Goal: Task Accomplishment & Management: Manage account settings

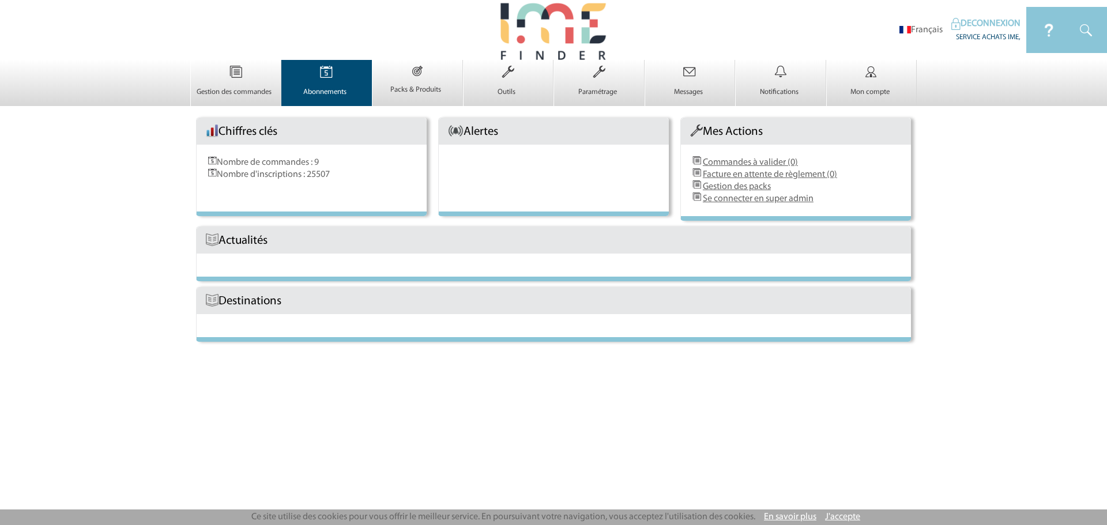
click at [336, 84] on img at bounding box center [326, 72] width 47 height 24
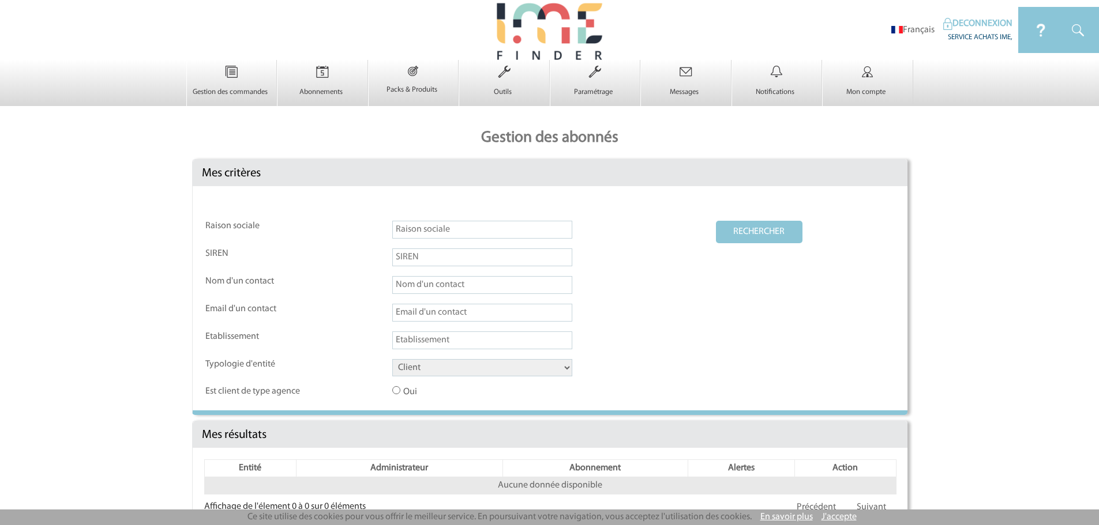
click at [445, 236] on input "text" at bounding box center [482, 230] width 180 height 18
type input "blooma oasis urbaine"
click at [476, 361] on select "Client Fournisseur Agence Promoteur Genius Backoffice" at bounding box center [482, 367] width 180 height 17
select select "FOURNISSEUR"
click at [392, 360] on select "Client Fournisseur Agence Promoteur Genius Backoffice" at bounding box center [482, 367] width 180 height 17
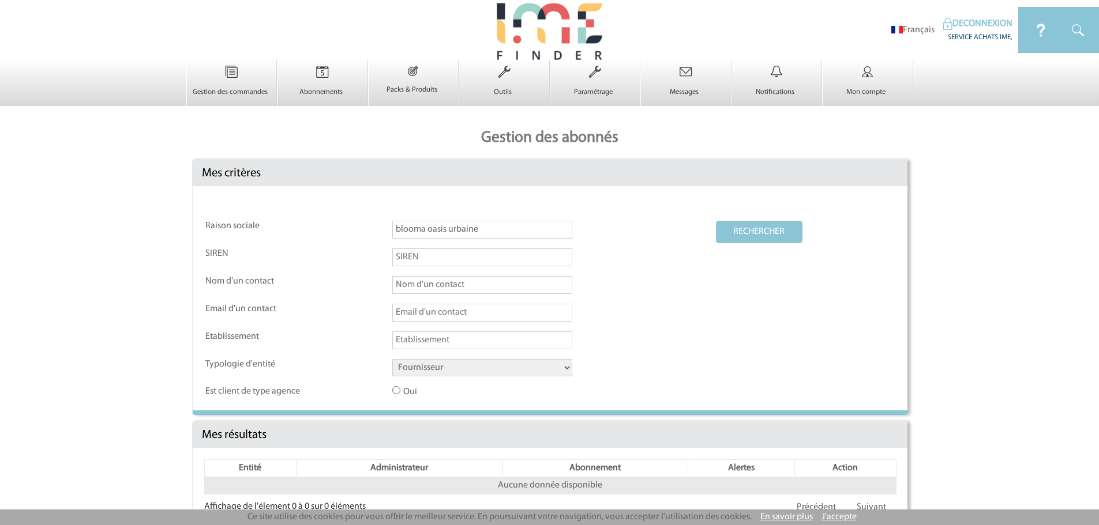
click at [745, 231] on button "RECHERCHER" at bounding box center [759, 232] width 87 height 22
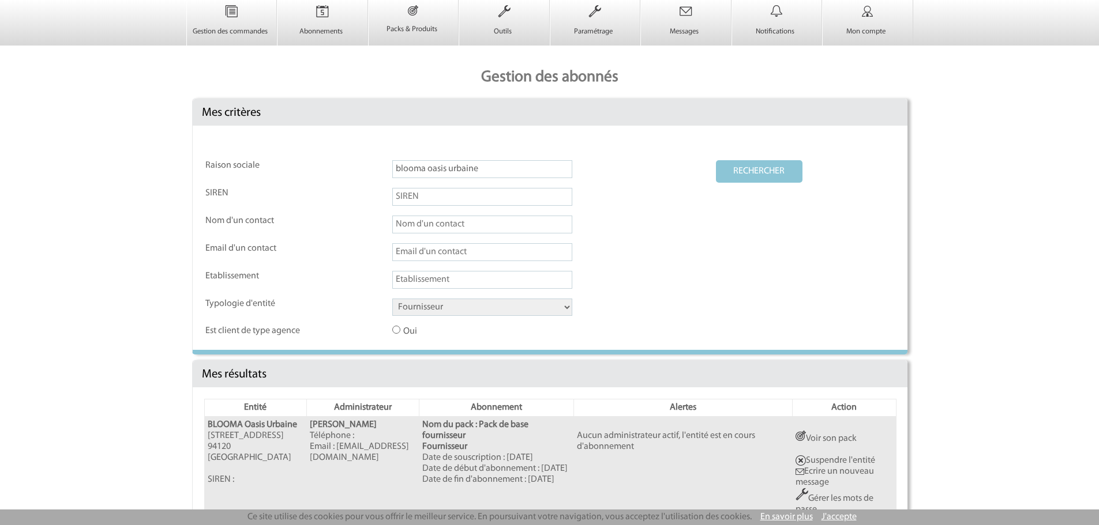
scroll to position [157, 0]
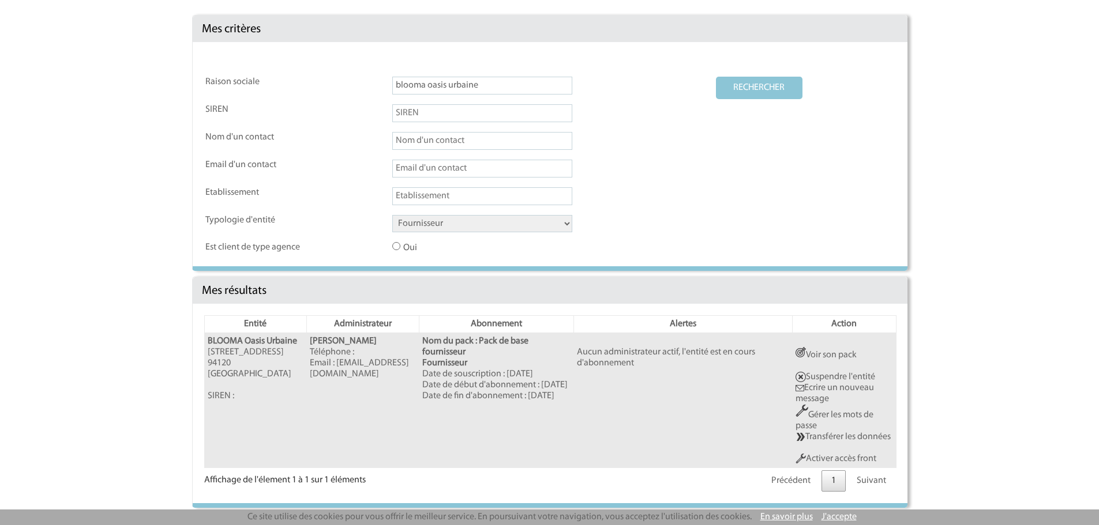
click at [855, 459] on link "Activer accès front" at bounding box center [835, 458] width 81 height 9
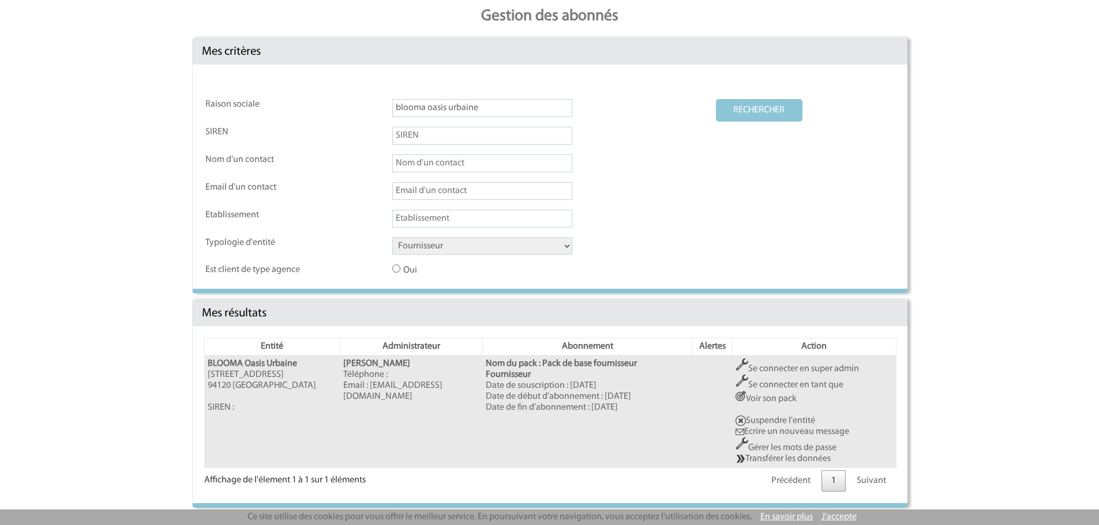
scroll to position [120, 0]
click at [489, 110] on input "blooma oasis urbaine" at bounding box center [482, 110] width 180 height 18
click at [492, 107] on input "blooma oasis urbaine" at bounding box center [482, 110] width 180 height 18
drag, startPoint x: 493, startPoint y: 107, endPoint x: 498, endPoint y: 98, distance: 10.4
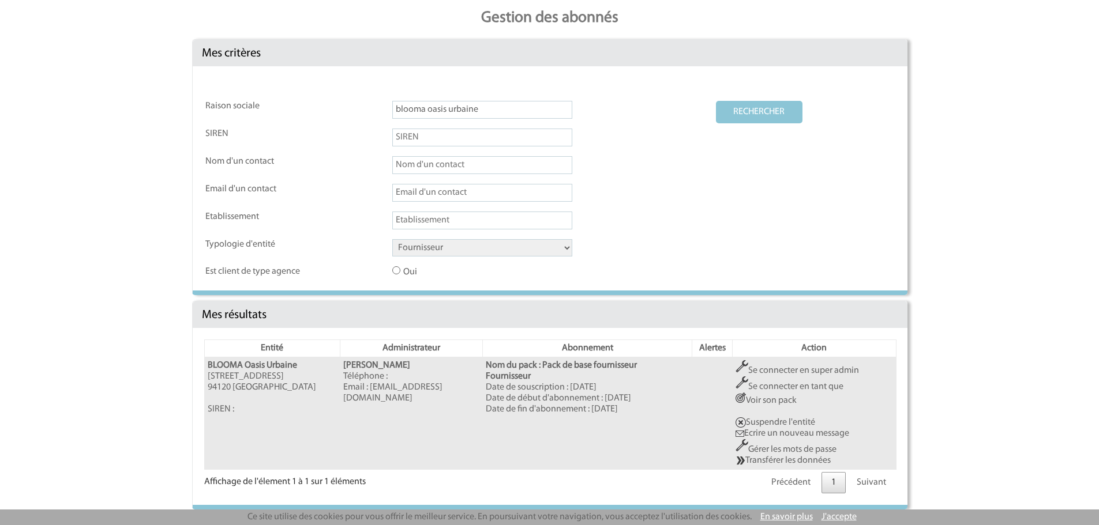
click at [495, 102] on input "blooma oasis urbaine" at bounding box center [482, 110] width 180 height 18
click at [498, 98] on div "Raison sociale blooma oasis urbaine RECHERCHER SIREN Nom d'un contact Email d'u…" at bounding box center [550, 178] width 715 height 224
click at [499, 98] on div "Raison sociale blooma oasis urbaine RECHERCHER SIREN Nom d'un contact Email d'u…" at bounding box center [550, 178] width 715 height 224
click at [496, 110] on input "blooma oasis urbaine" at bounding box center [482, 110] width 180 height 18
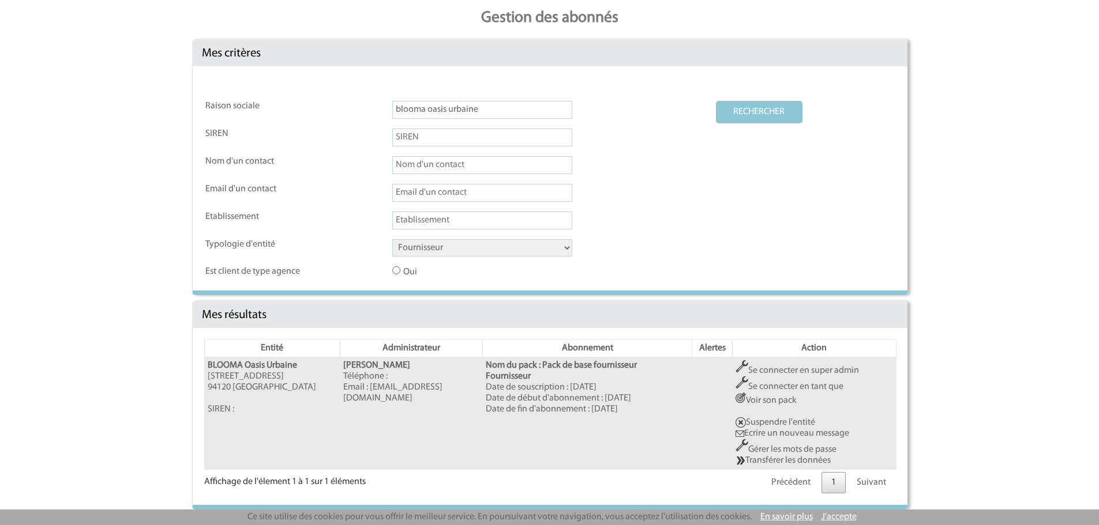
click at [496, 110] on input "blooma oasis urbaine" at bounding box center [482, 110] width 180 height 18
type input "mercure besancon"
click at [460, 254] on select "Client Fournisseur Agence Promoteur Genius Backoffice" at bounding box center [482, 247] width 180 height 17
click at [735, 121] on button "RECHERCHER" at bounding box center [759, 112] width 87 height 22
click at [796, 458] on link "Transférer les données" at bounding box center [786, 460] width 95 height 9
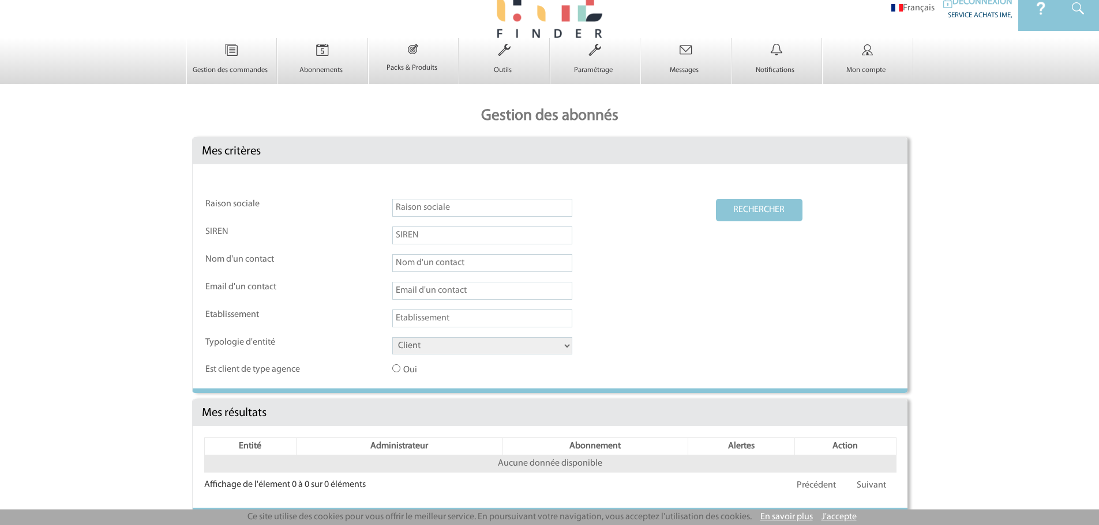
scroll to position [28, 0]
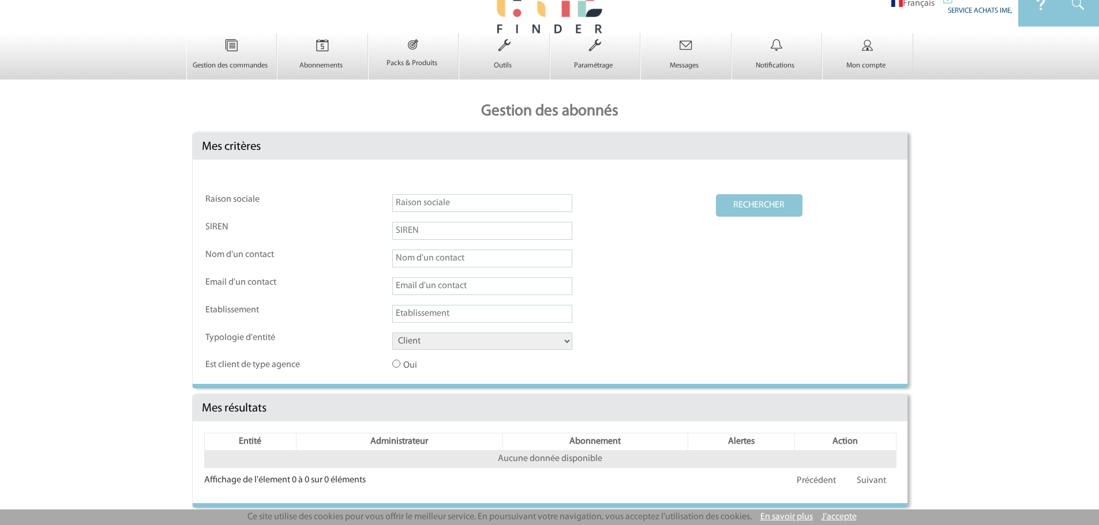
click at [445, 200] on input "text" at bounding box center [482, 203] width 180 height 18
drag, startPoint x: 431, startPoint y: 205, endPoint x: 622, endPoint y: 202, distance: 191.5
click at [622, 202] on td "Mercure paris orly rungis" at bounding box center [553, 207] width 322 height 27
type input "Mercure besancon"
click at [435, 347] on select "Client Fournisseur Agence Promoteur Genius Backoffice" at bounding box center [482, 341] width 180 height 17
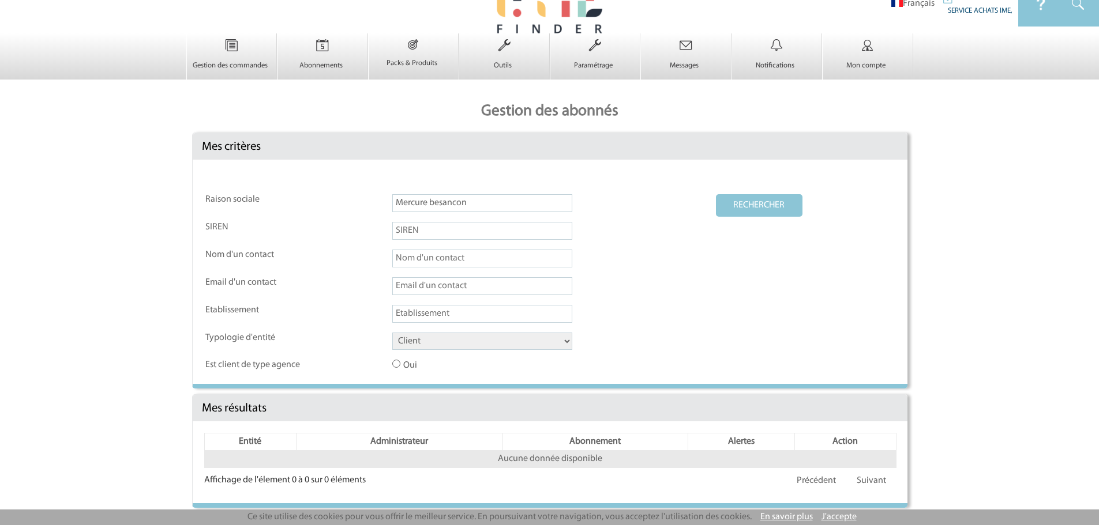
select select "FOURNISSEUR"
click at [392, 333] on select "Client Fournisseur Agence Promoteur Genius Backoffice" at bounding box center [482, 341] width 180 height 17
click at [775, 197] on button "RECHERCHER" at bounding box center [759, 205] width 87 height 22
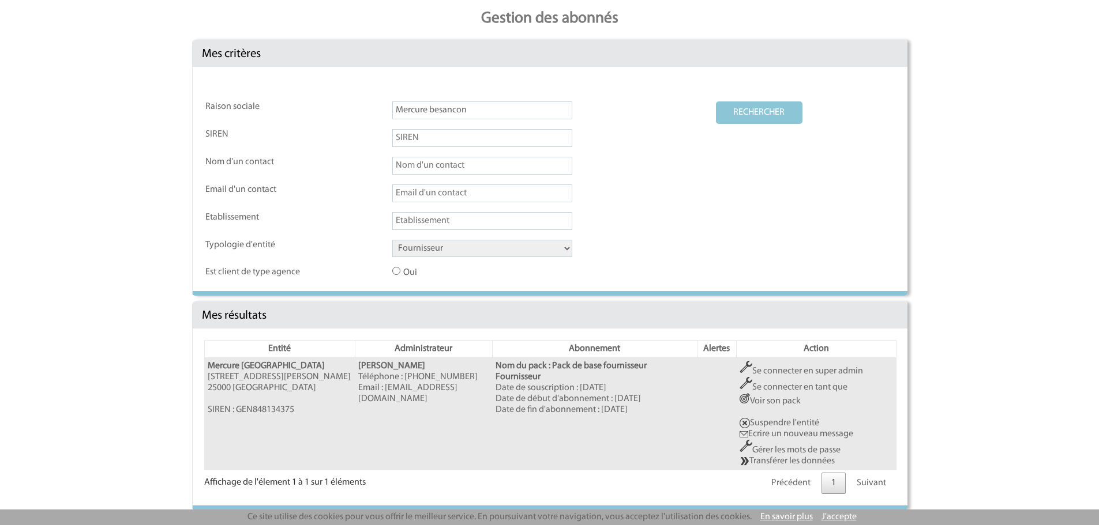
scroll to position [120, 0]
click at [801, 372] on link "Se connecter en super admin" at bounding box center [800, 370] width 123 height 9
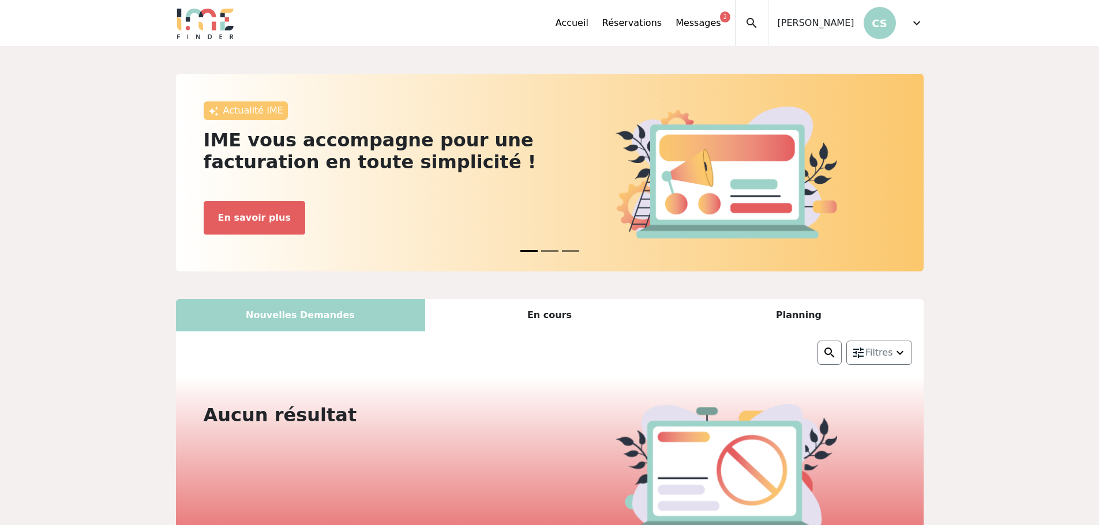
click at [908, 24] on div "Accueil Réservations Messages 2 Mes données personnelles Données société Mes ét…" at bounding box center [739, 23] width 368 height 46
click at [912, 22] on span "expand_more" at bounding box center [917, 23] width 14 height 14
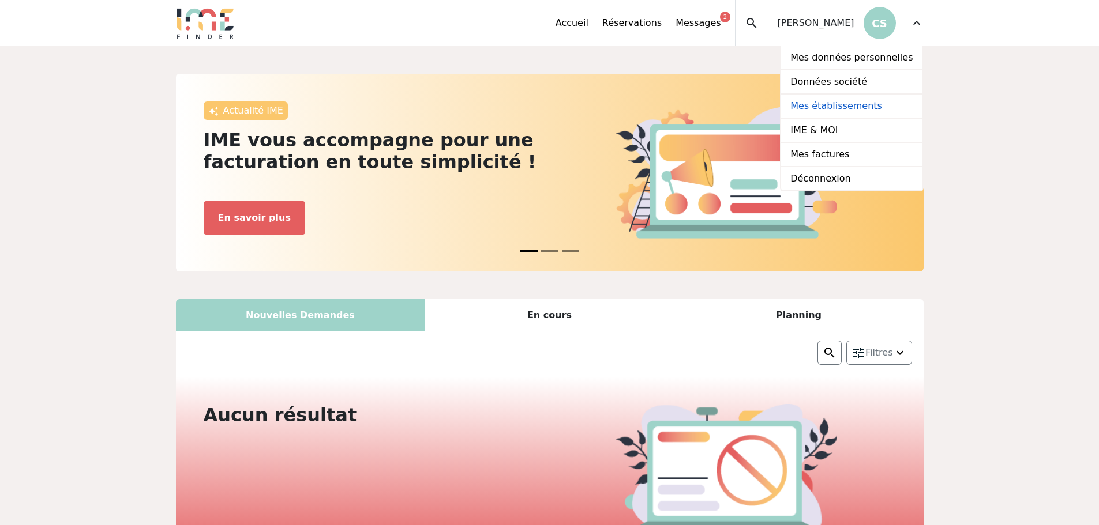
click at [861, 108] on link "Mes établissements" at bounding box center [851, 107] width 141 height 24
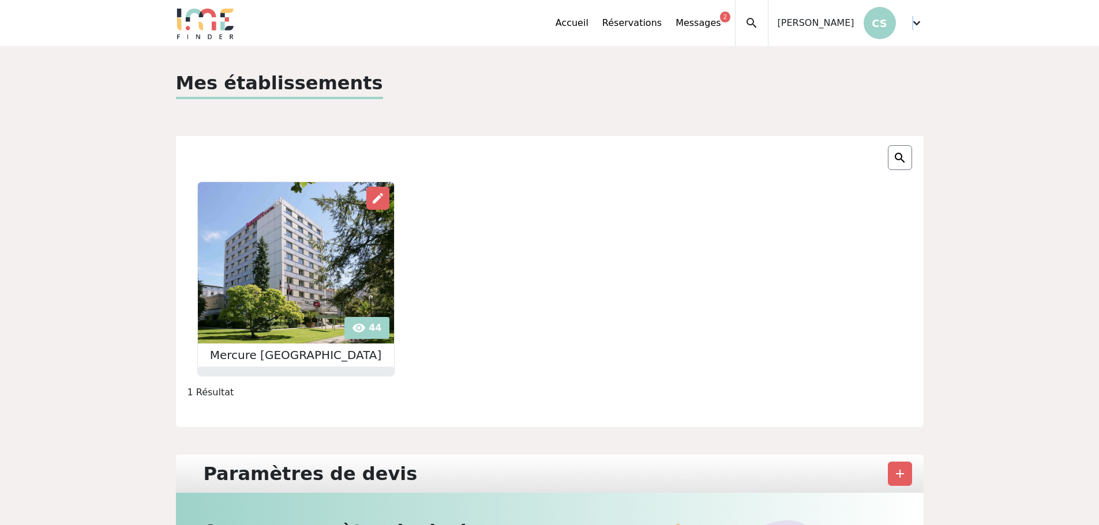
click at [912, 25] on span "expand_more" at bounding box center [917, 23] width 14 height 14
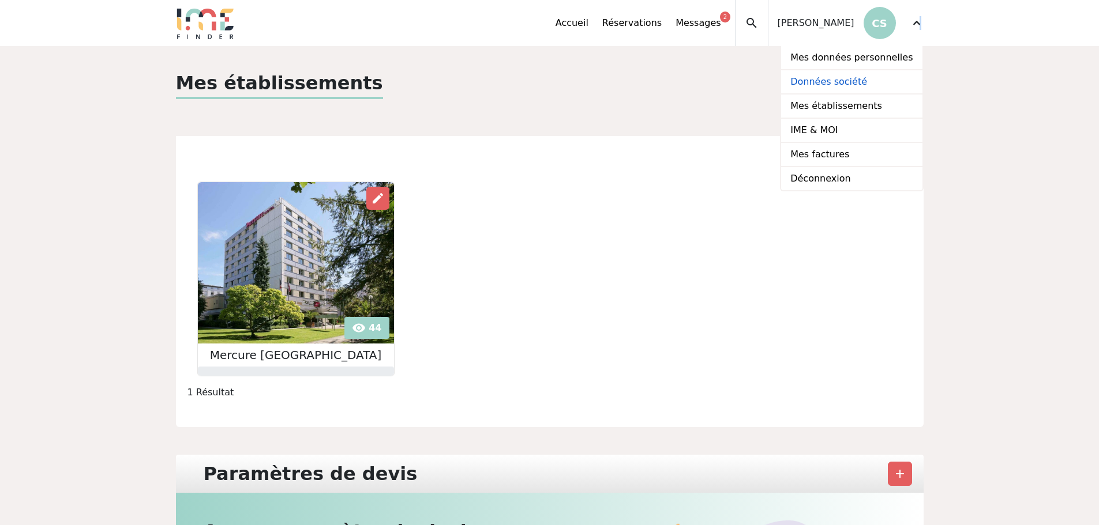
click at [848, 81] on link "Données société" at bounding box center [851, 82] width 141 height 24
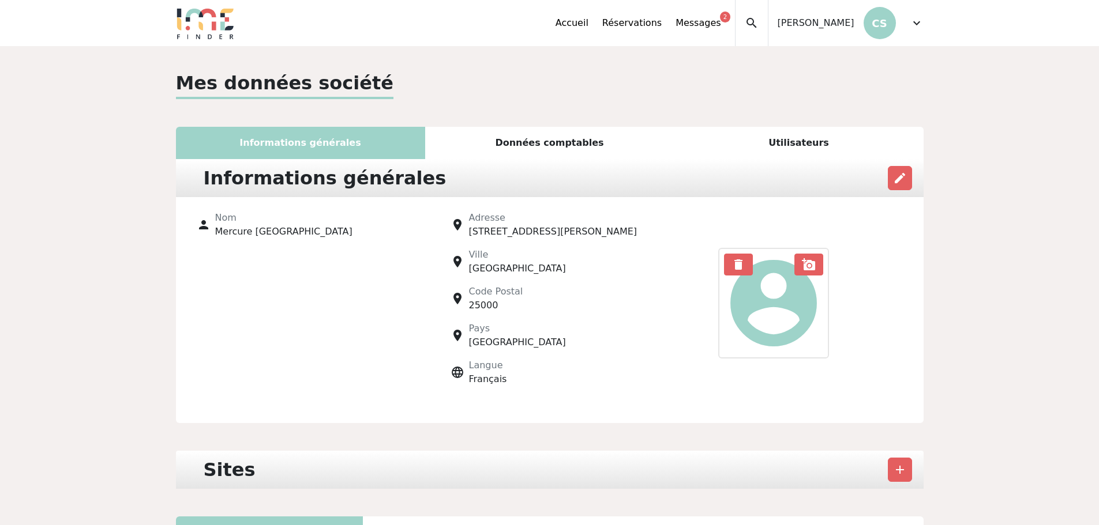
click at [819, 146] on div "Utilisateurs" at bounding box center [798, 143] width 249 height 32
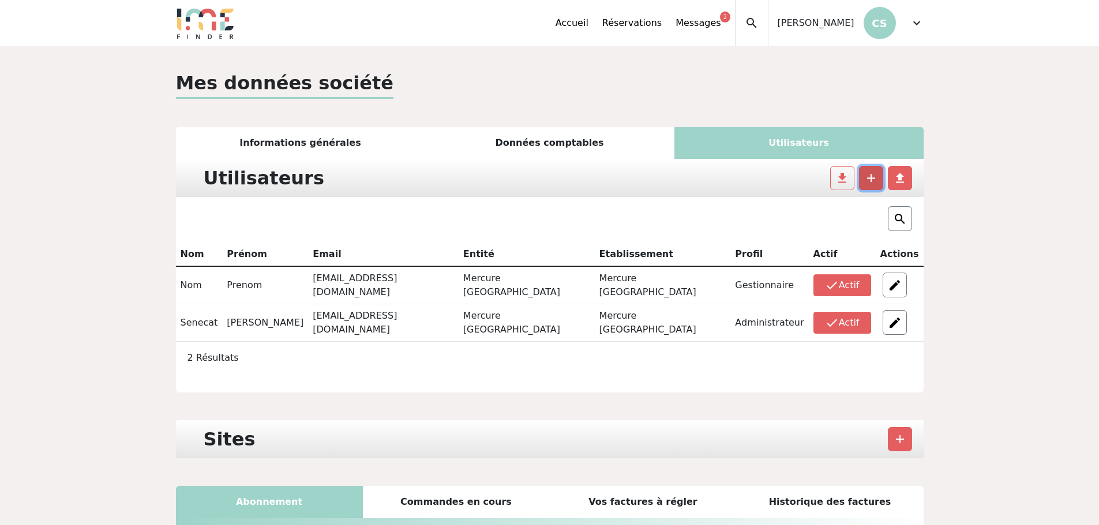
click at [871, 178] on span "add" at bounding box center [871, 178] width 14 height 14
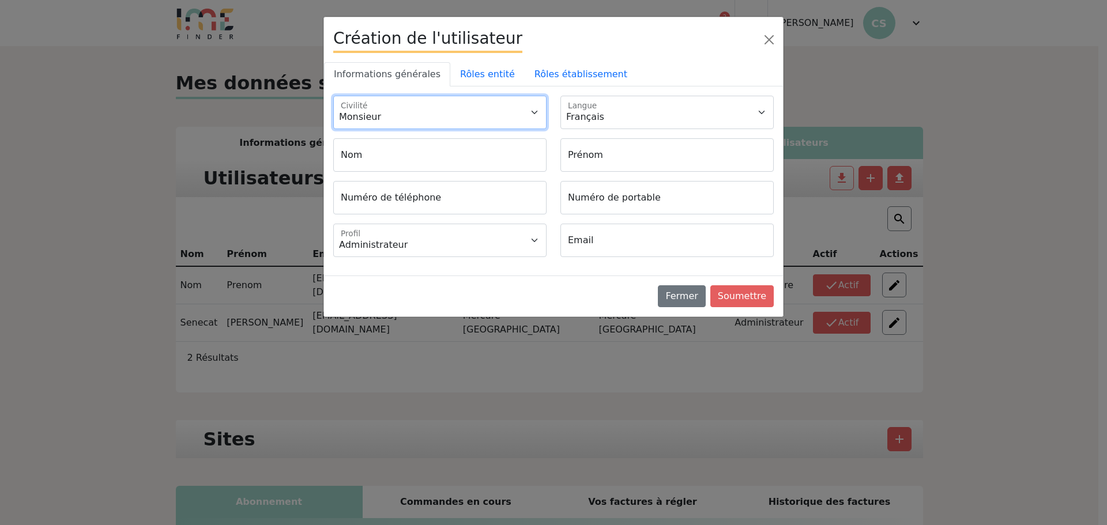
drag, startPoint x: 448, startPoint y: 120, endPoint x: 447, endPoint y: 128, distance: 8.1
click at [448, 120] on select "Monsieur Madame" at bounding box center [439, 112] width 213 height 33
select select "2"
click at [333, 96] on select "Monsieur Madame" at bounding box center [439, 112] width 213 height 33
click at [412, 163] on input "Nom" at bounding box center [439, 154] width 213 height 33
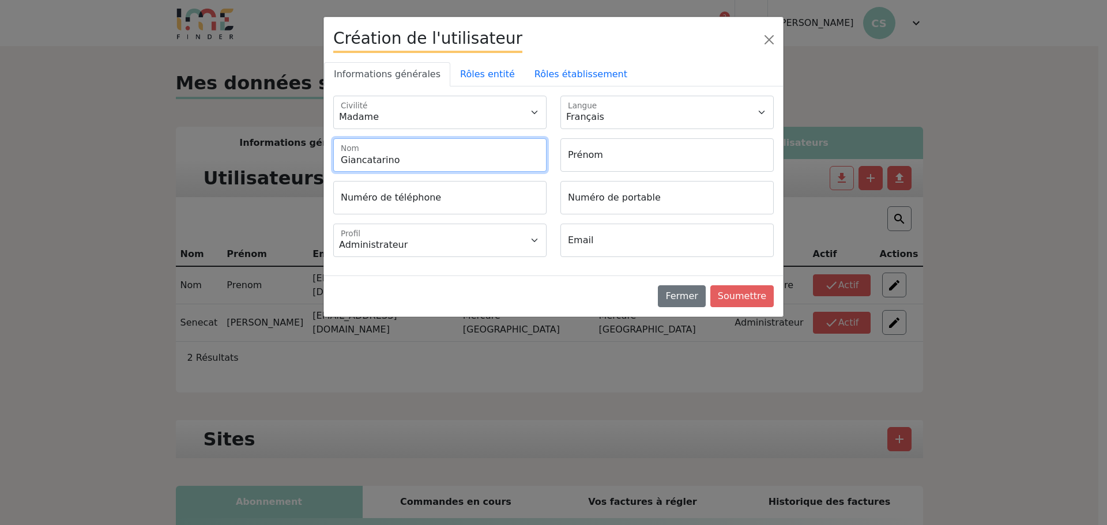
type input "Giancatarino"
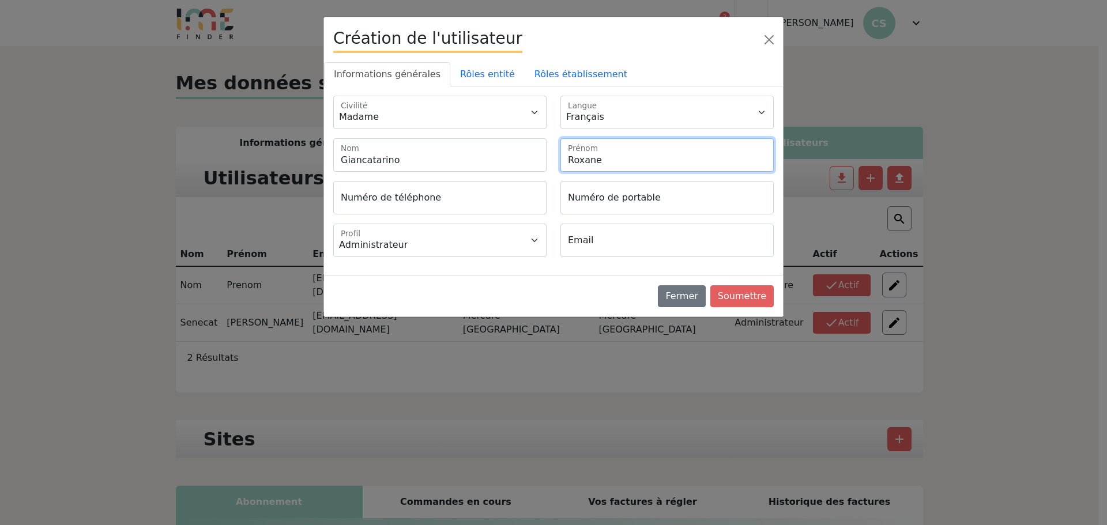
type input "Roxane"
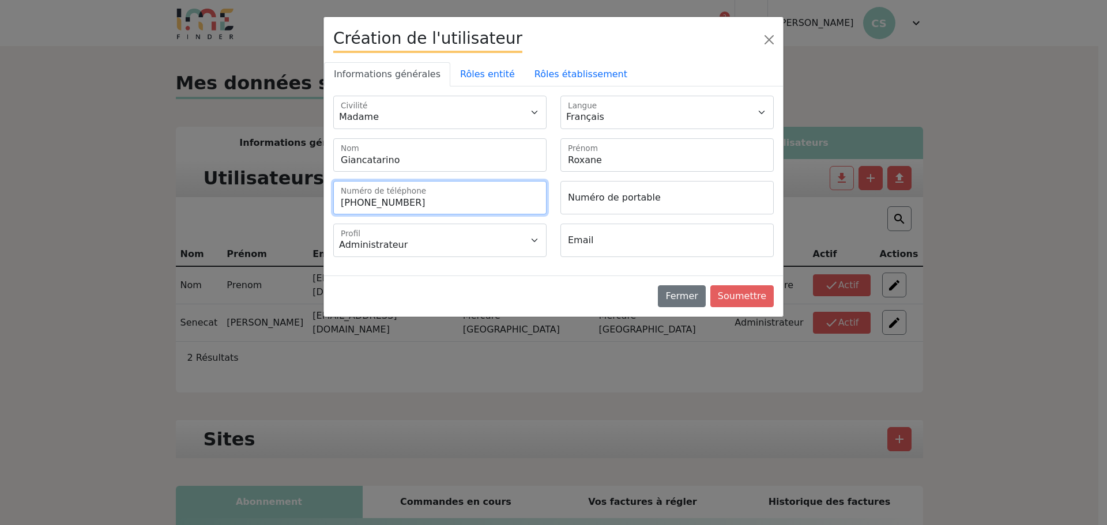
type input "+33381403430"
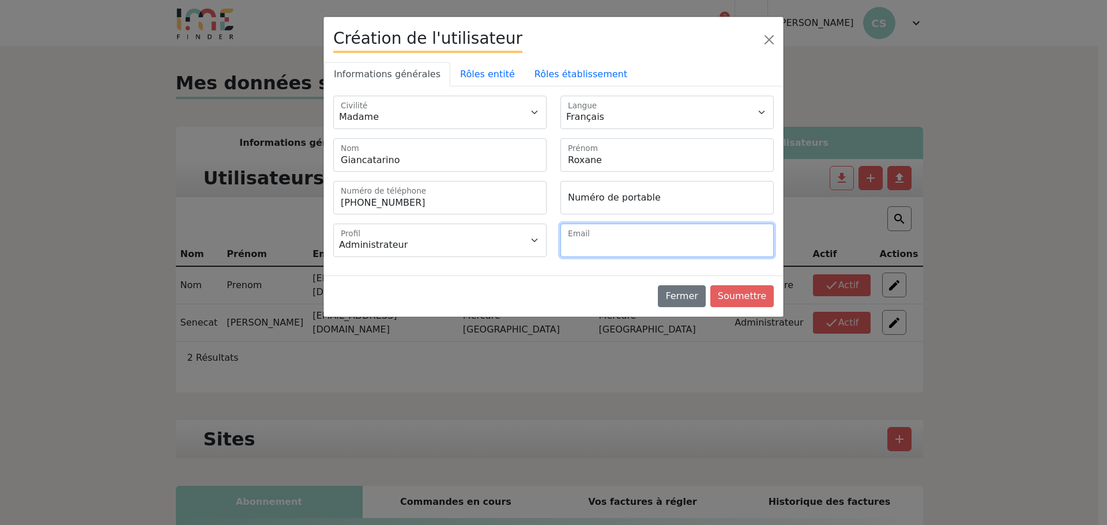
click at [632, 246] on input "Email" at bounding box center [667, 240] width 213 height 33
paste input "roxane.giancatarino@accor.com"
type input "roxane.giancatarino@accor.com"
drag, startPoint x: 547, startPoint y: 76, endPoint x: 572, endPoint y: 112, distance: 44.0
click at [547, 76] on link "Rôles établissement" at bounding box center [581, 74] width 112 height 24
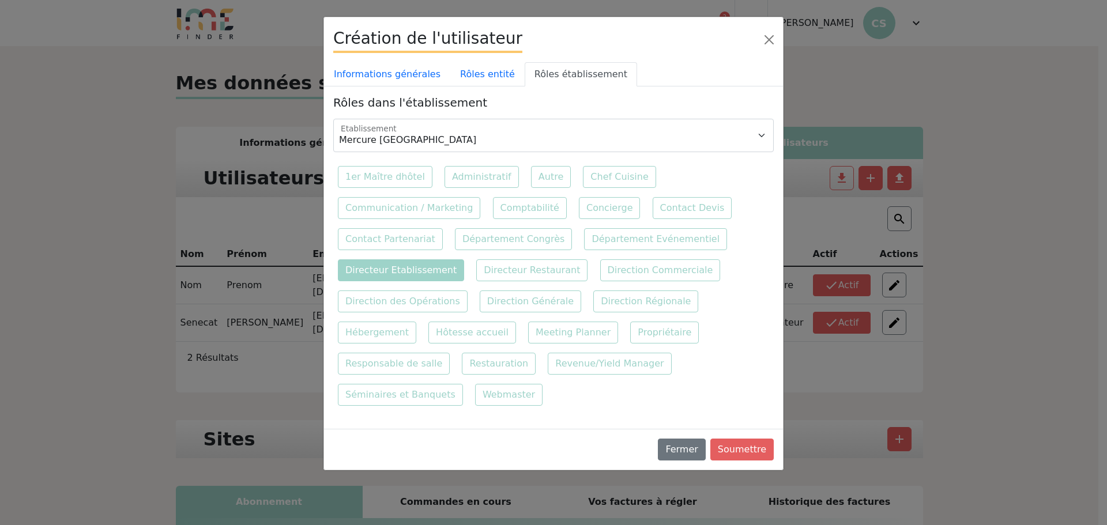
click at [400, 267] on label "Directeur Etablissement" at bounding box center [401, 271] width 126 height 22
click at [732, 231] on input "Directeur Etablissement" at bounding box center [735, 227] width 7 height 7
checkbox input "true"
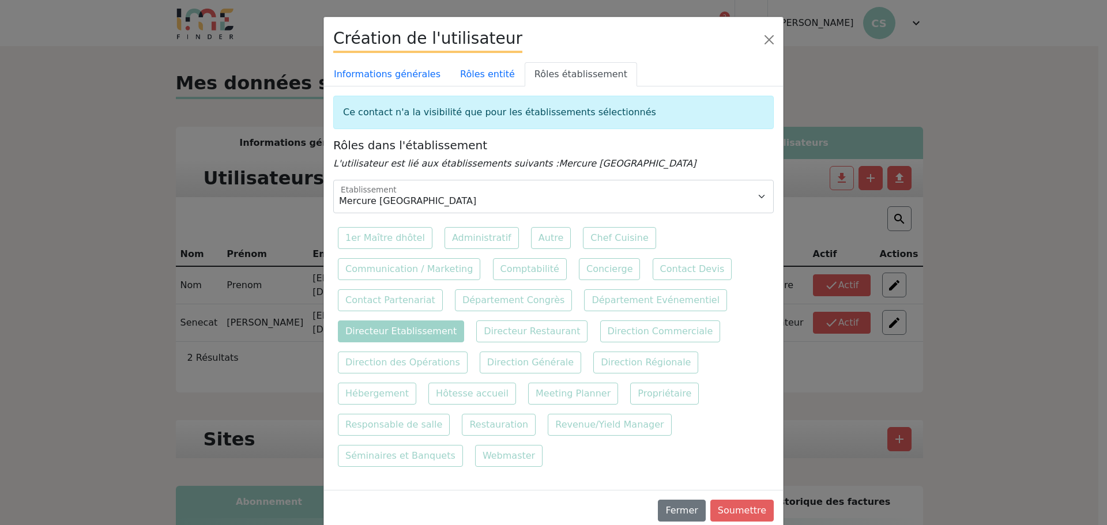
click at [724, 493] on div "Fermer Soumettre" at bounding box center [553, 510] width 459 height 41
click at [740, 500] on button "Soumettre" at bounding box center [742, 511] width 63 height 22
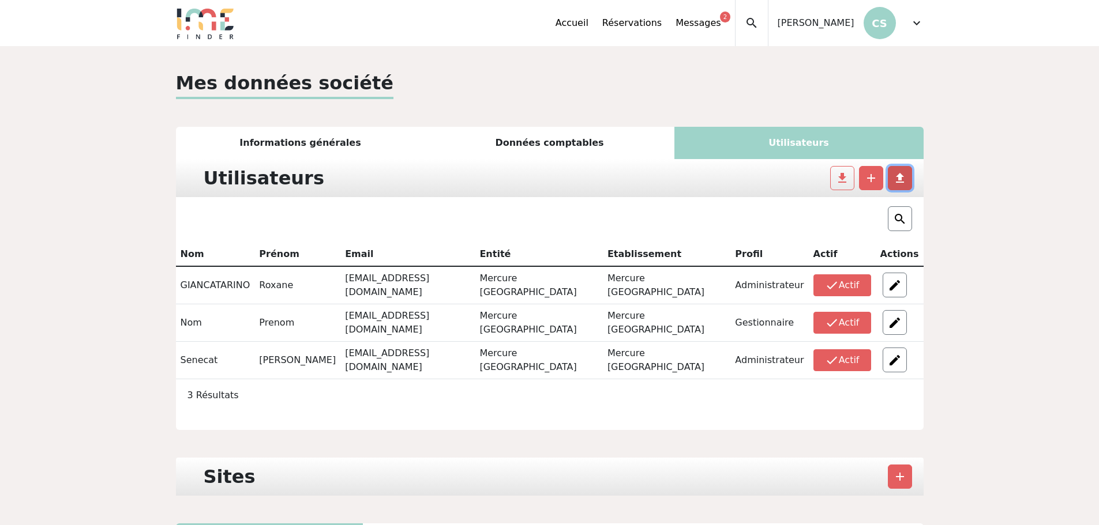
click at [900, 178] on span "file_upload" at bounding box center [900, 178] width 14 height 14
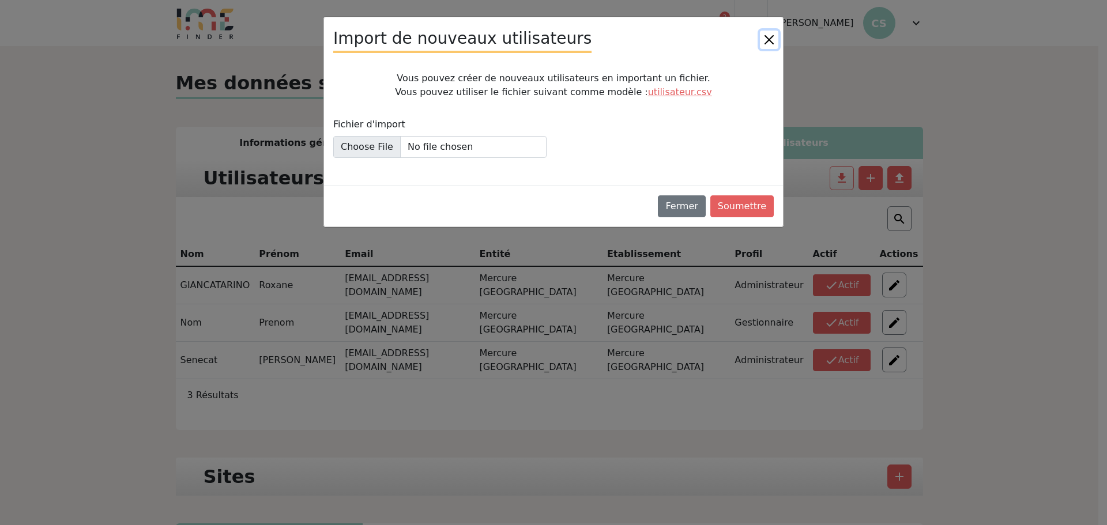
click at [771, 43] on button "Close" at bounding box center [769, 40] width 18 height 18
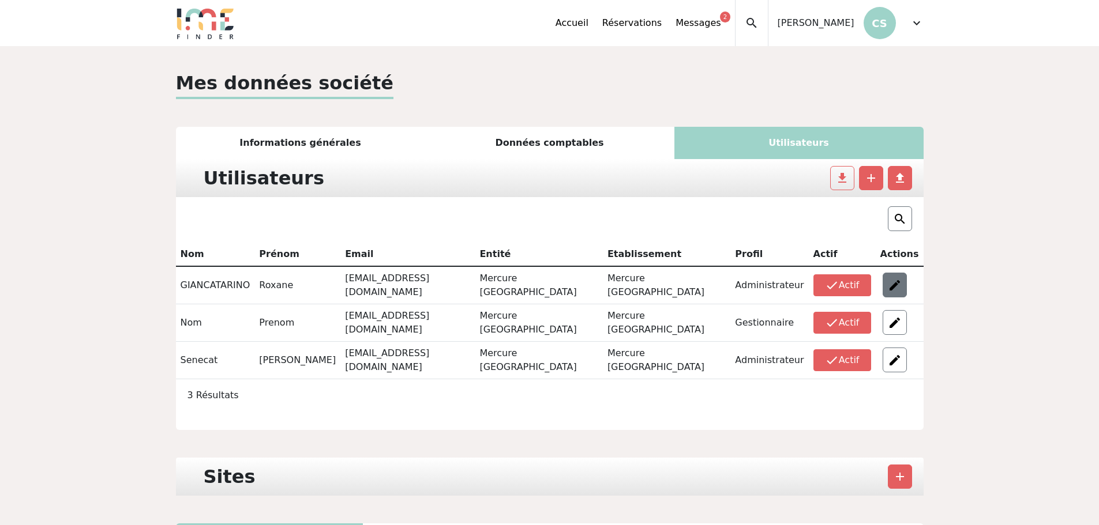
click at [899, 282] on img at bounding box center [895, 286] width 14 height 14
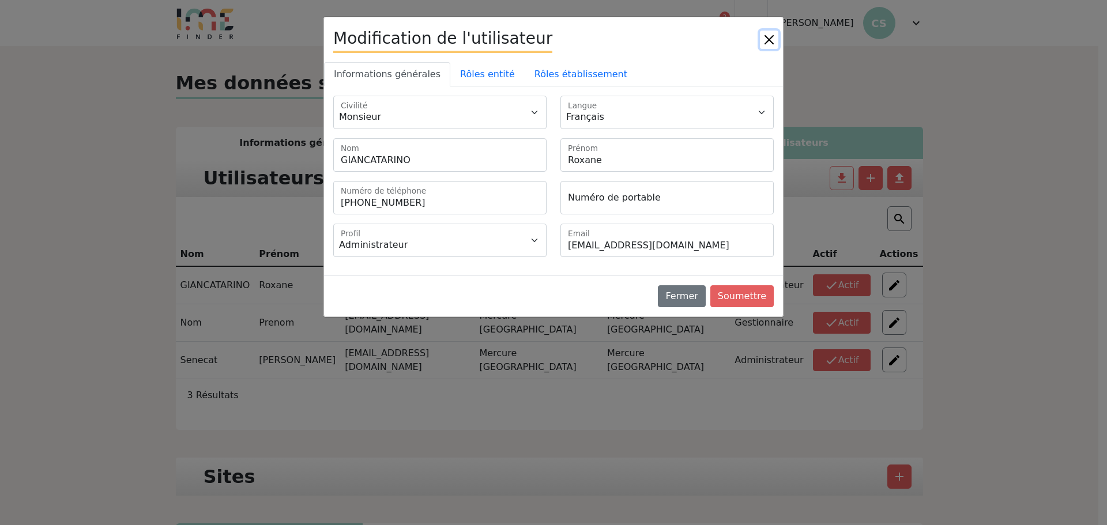
click at [778, 42] on button "Close" at bounding box center [769, 40] width 18 height 18
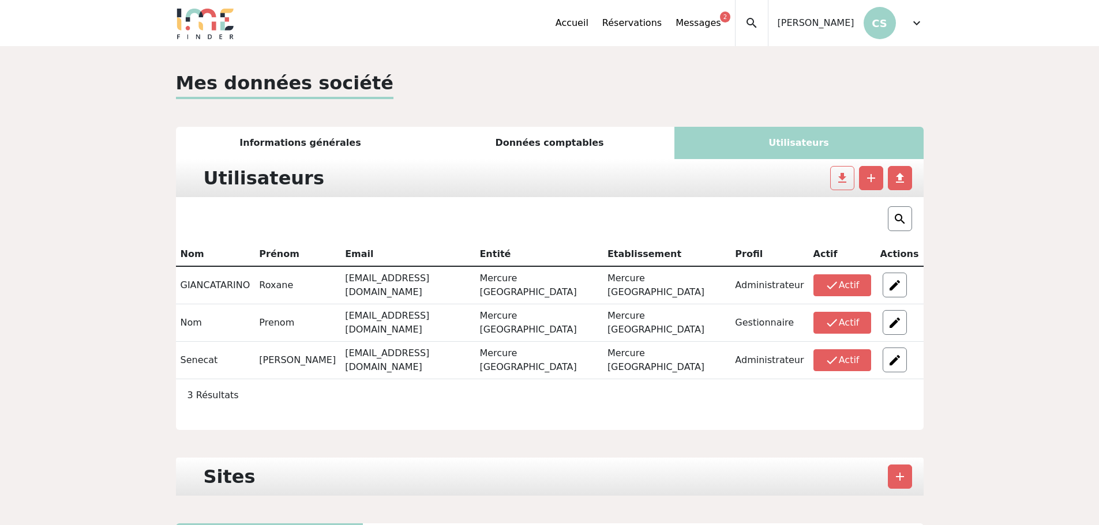
click at [910, 24] on span "expand_more" at bounding box center [917, 23] width 14 height 14
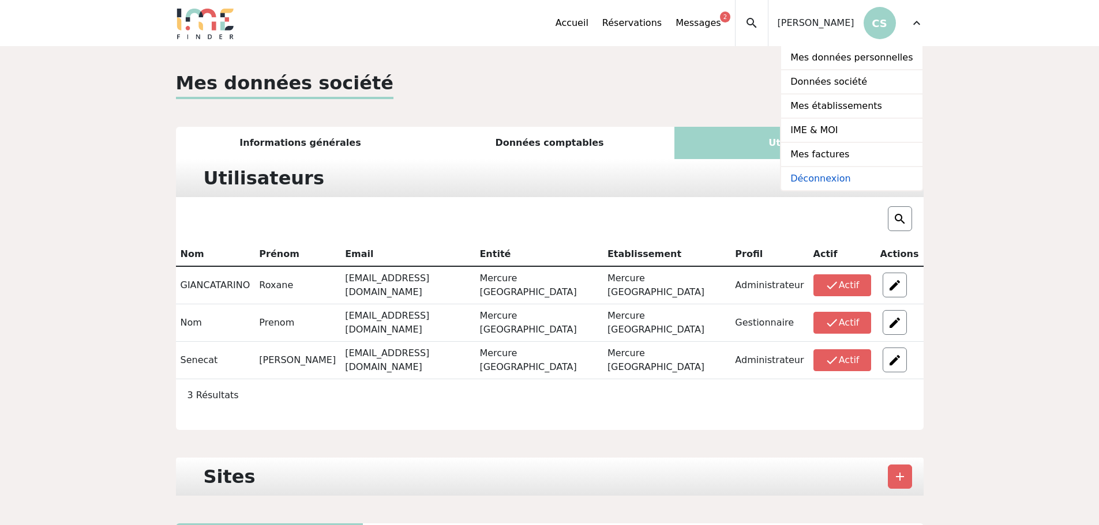
click at [851, 178] on link "Déconnexion" at bounding box center [851, 178] width 141 height 23
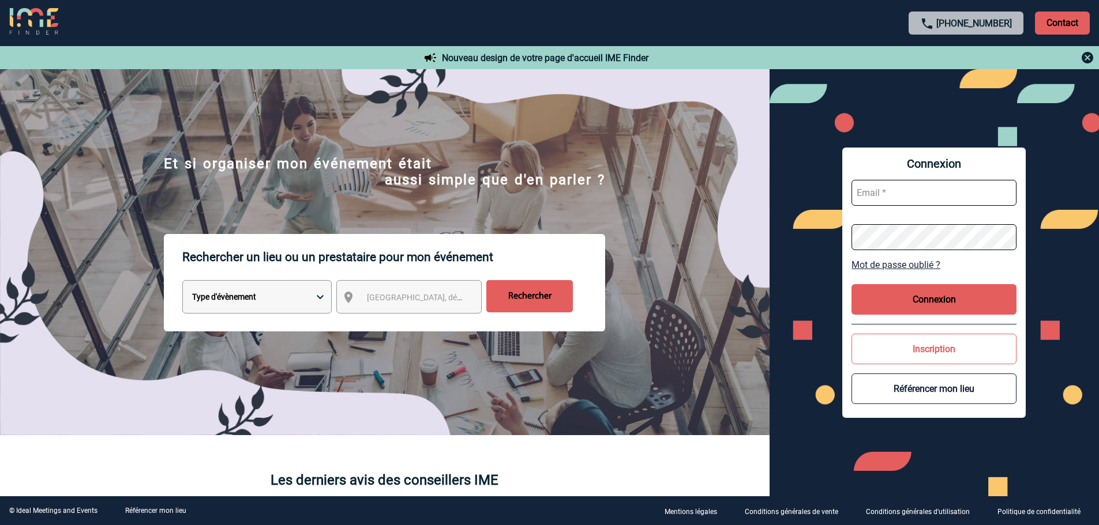
type input "partenariats@ime-groupe.com"
click at [895, 307] on button "Connexion" at bounding box center [933, 299] width 165 height 31
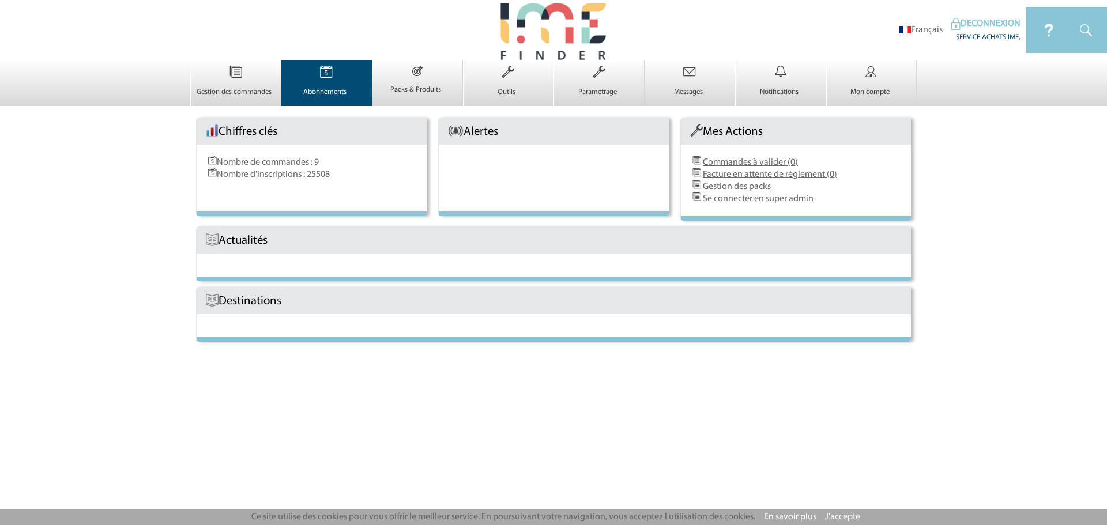
click at [328, 84] on img at bounding box center [326, 72] width 47 height 24
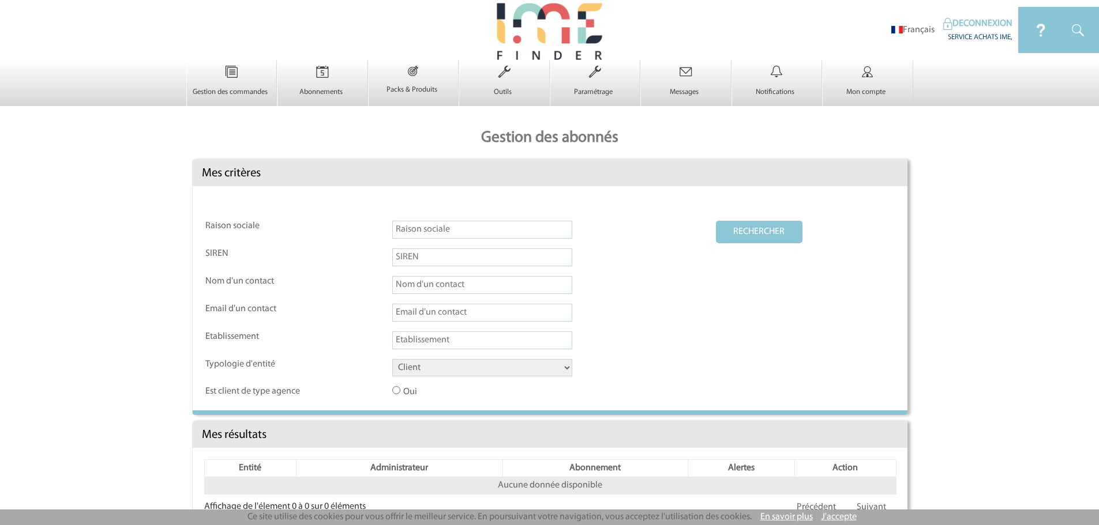
click at [461, 238] on input "text" at bounding box center [482, 230] width 180 height 18
type input "Mercure besancon"
click at [449, 376] on select "Client Fournisseur Agence Promoteur Genius Backoffice" at bounding box center [482, 367] width 180 height 17
select select "FOURNISSEUR"
click at [392, 360] on select "Client Fournisseur Agence Promoteur Genius Backoffice" at bounding box center [482, 367] width 180 height 17
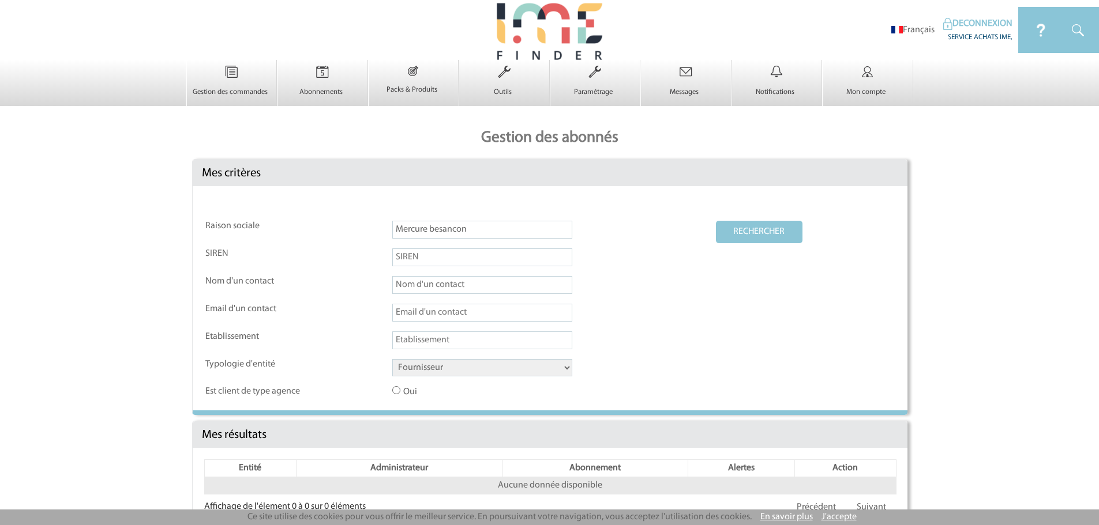
click at [752, 241] on button "RECHERCHER" at bounding box center [759, 232] width 87 height 22
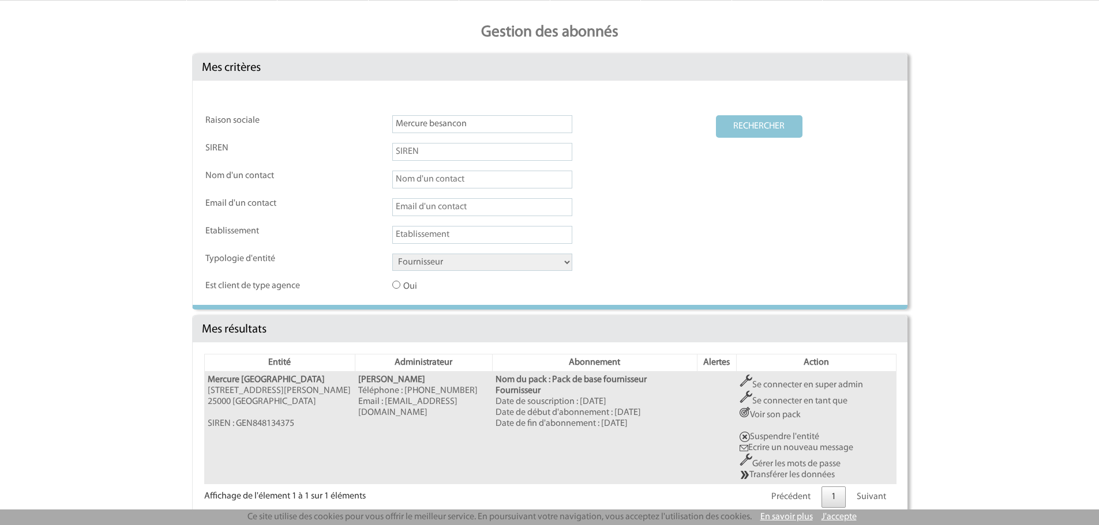
scroll to position [120, 0]
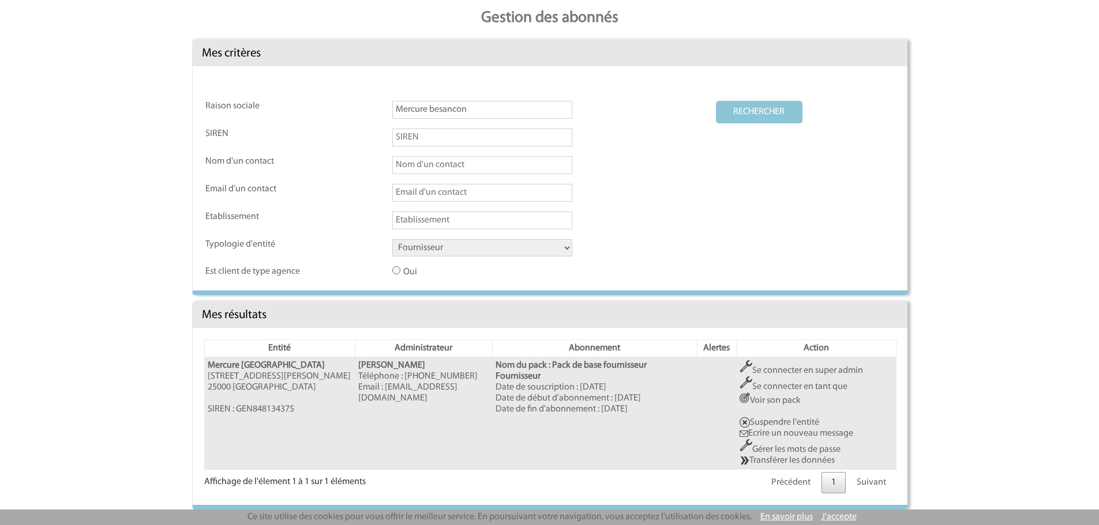
click at [777, 447] on link "Gérer les mots de passe" at bounding box center [789, 449] width 101 height 9
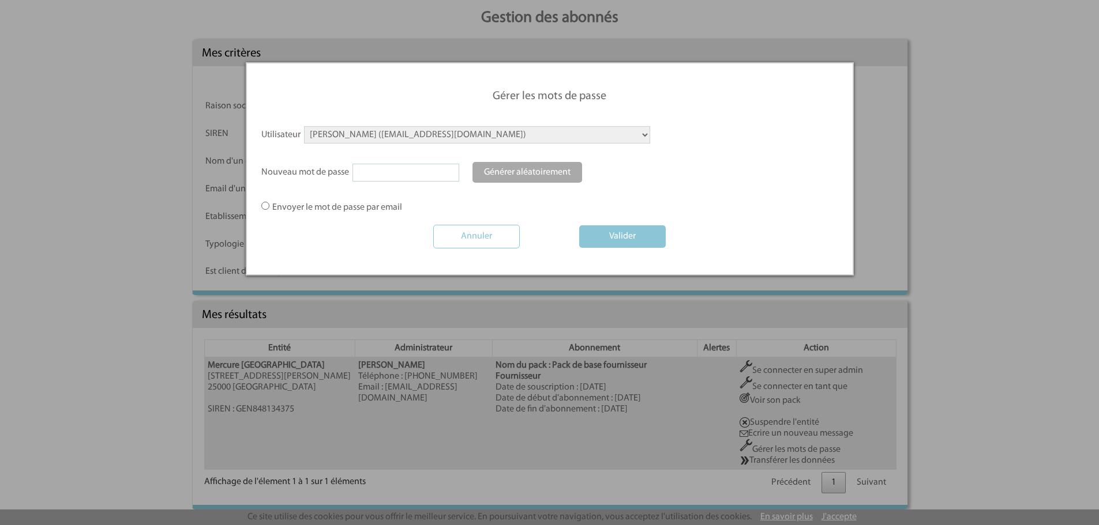
click at [442, 136] on select "GIANCATARINO Roxane (roxane.giancatarino@accor.com) Nom Prenom (H1220@accor.com…" at bounding box center [477, 134] width 346 height 17
click at [304, 126] on select "GIANCATARINO Roxane (roxane.giancatarino@accor.com) Nom Prenom (H1220@accor.com…" at bounding box center [477, 134] width 346 height 17
click at [518, 177] on link "Générer aléatoirement" at bounding box center [527, 172] width 110 height 21
type input "f*E9yORpTB"
click at [313, 211] on label "Envoyer le mot de passe par email" at bounding box center [331, 208] width 141 height 12
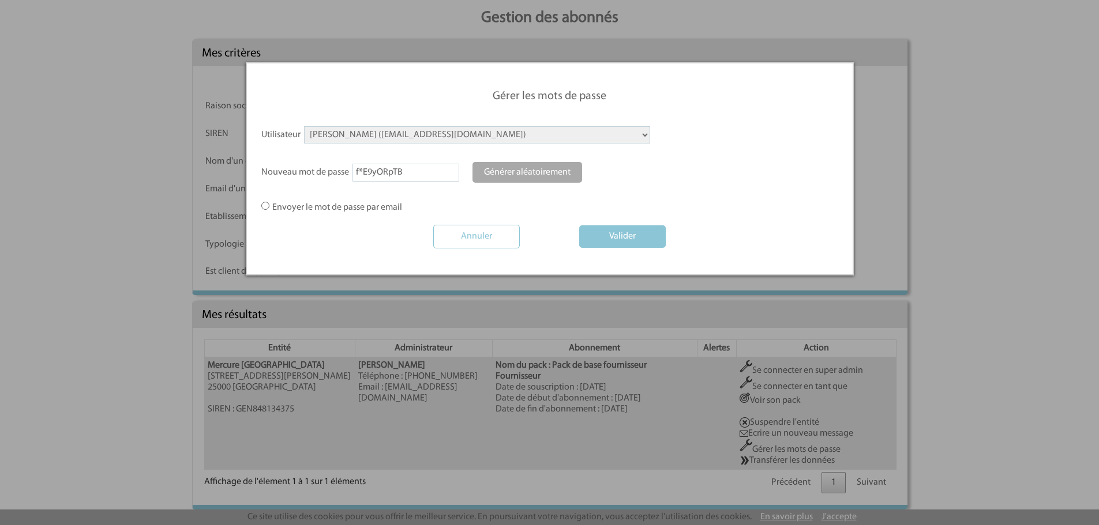
click at [0, 0] on input "Envoyer le mot de passe par email" at bounding box center [0, 0] width 0 height 0
click at [647, 241] on button "Valider" at bounding box center [622, 237] width 87 height 22
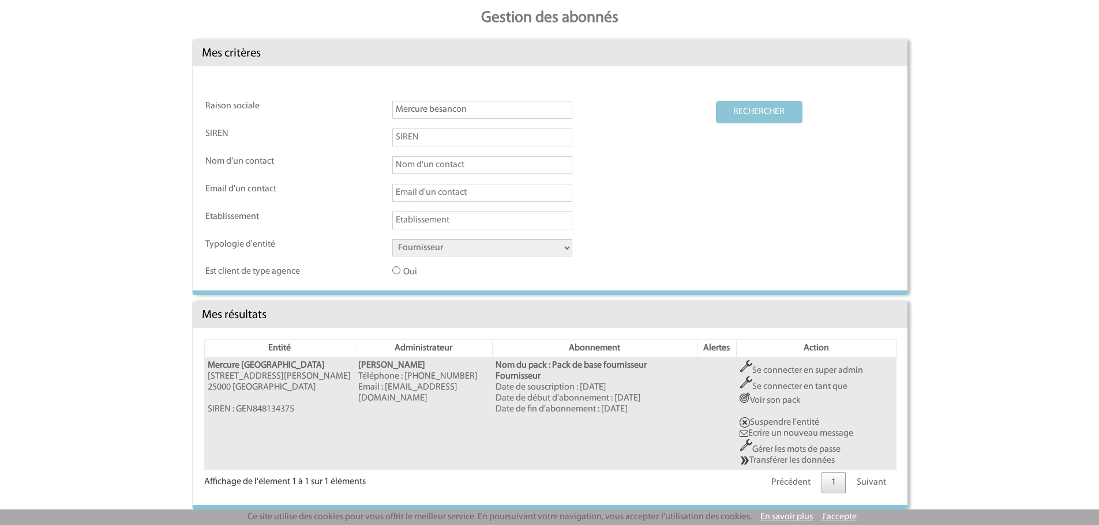
click at [458, 113] on input "Mercure besancon" at bounding box center [482, 110] width 180 height 18
type input "dame des arts"
click at [732, 107] on button "RECHERCHER" at bounding box center [759, 112] width 87 height 22
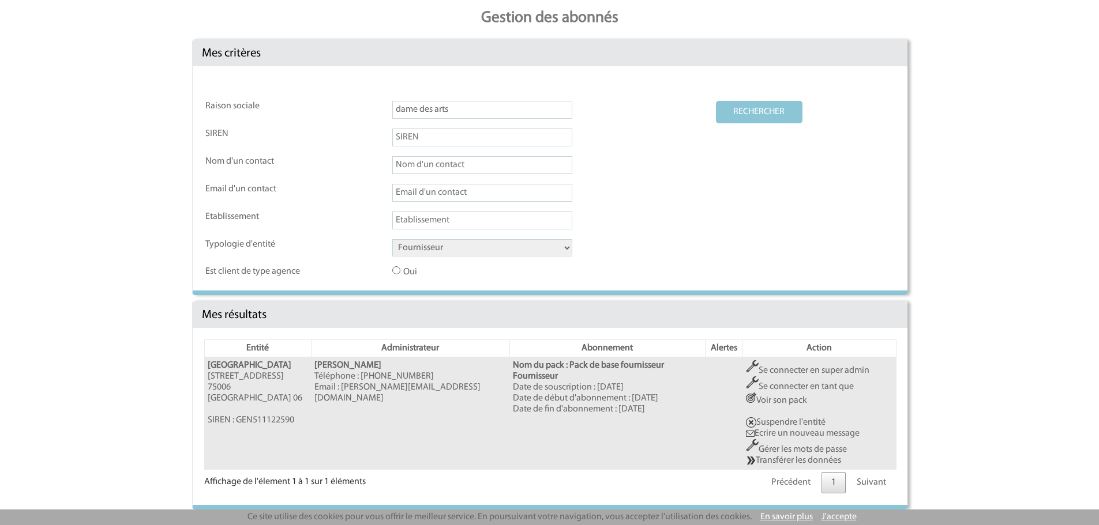
click at [792, 459] on link "Transférer les données" at bounding box center [793, 460] width 95 height 9
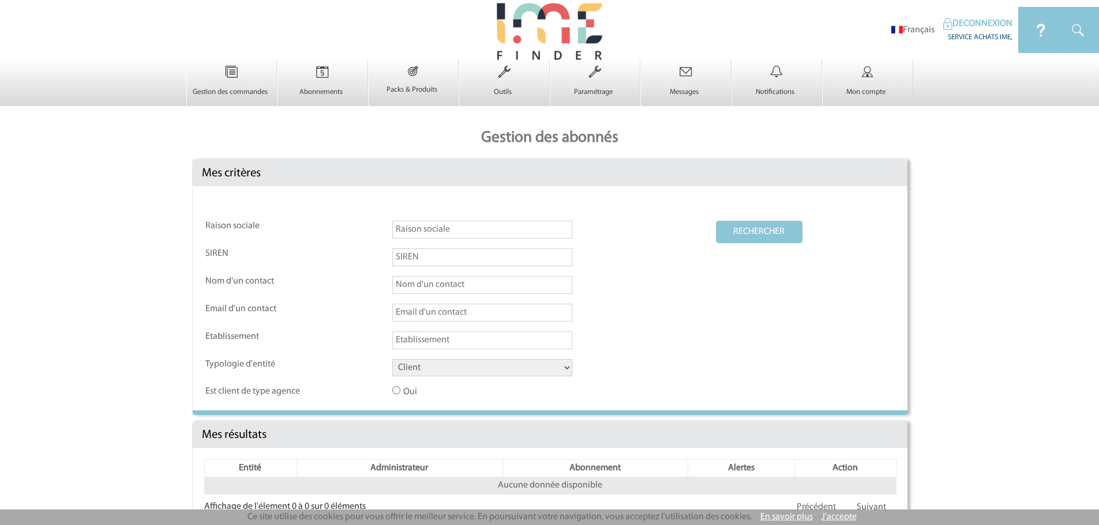
click at [477, 229] on input "text" at bounding box center [482, 230] width 180 height 18
type input "hotel dame des arts"
click at [491, 370] on select "Client Fournisseur Agence Promoteur Genius Backoffice" at bounding box center [482, 367] width 180 height 17
select select "FOURNISSEUR"
click at [392, 360] on select "Client Fournisseur Agence Promoteur Genius Backoffice" at bounding box center [482, 367] width 180 height 17
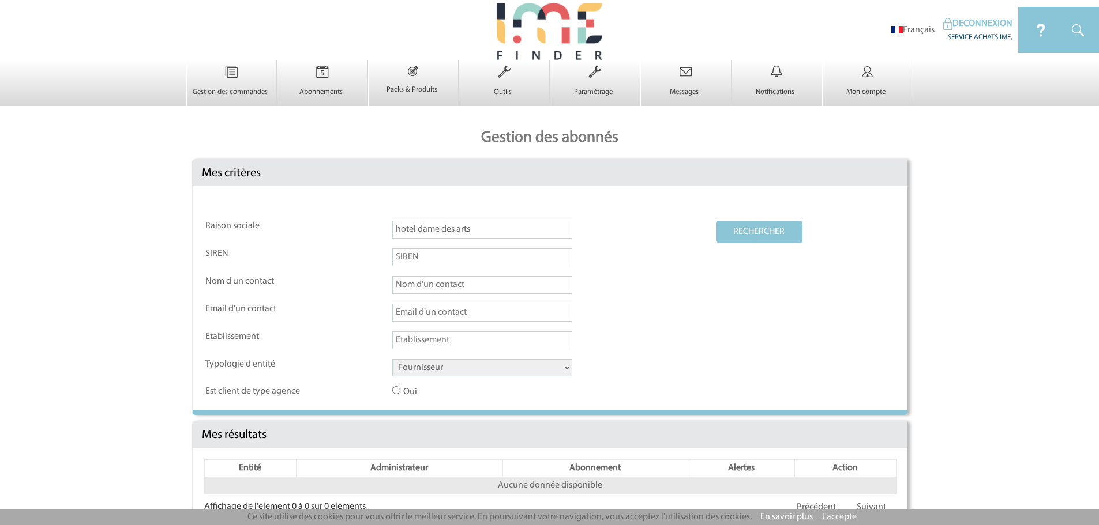
click at [750, 235] on button "RECHERCHER" at bounding box center [759, 232] width 87 height 22
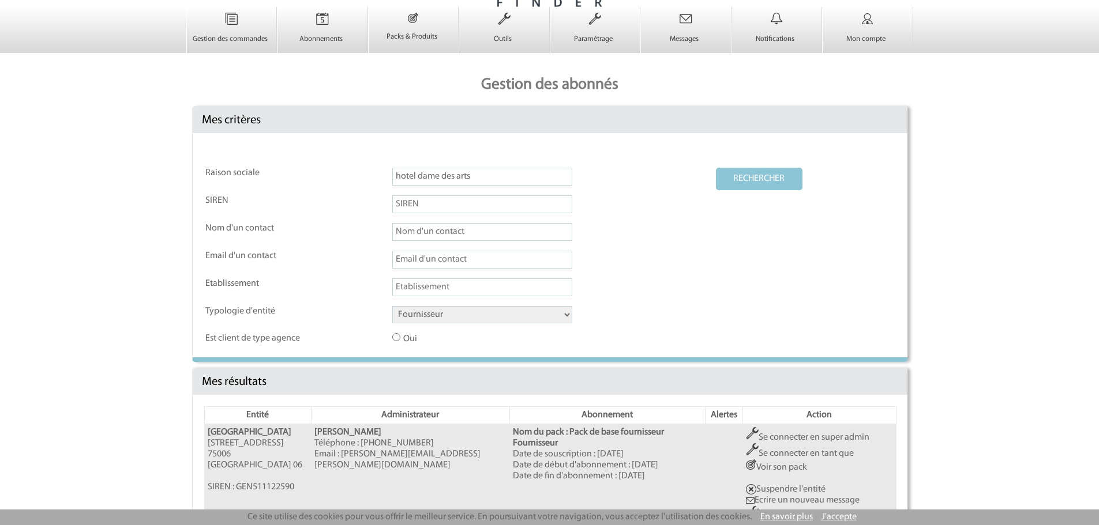
scroll to position [120, 0]
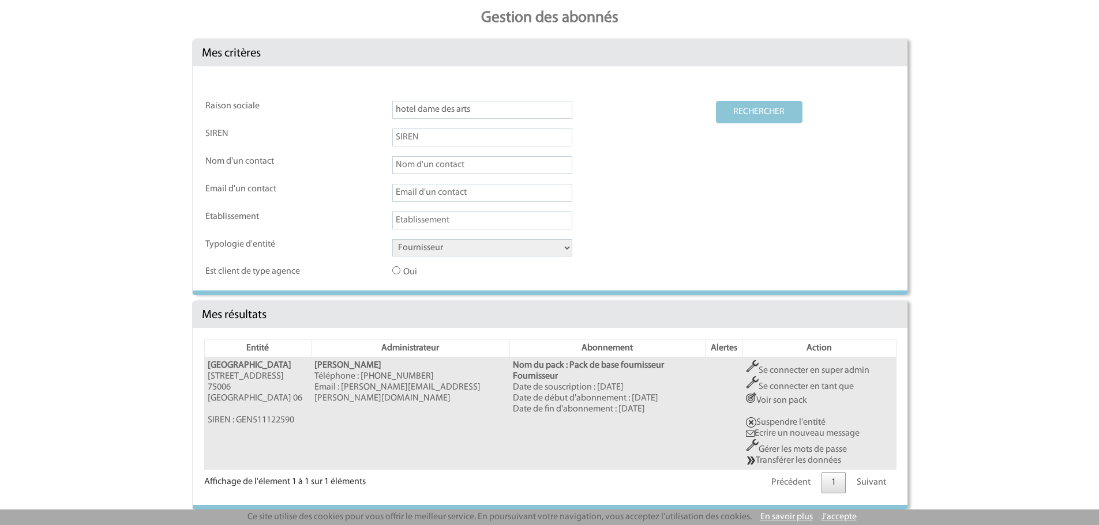
click at [813, 369] on link "Se connecter en super admin" at bounding box center [807, 370] width 123 height 9
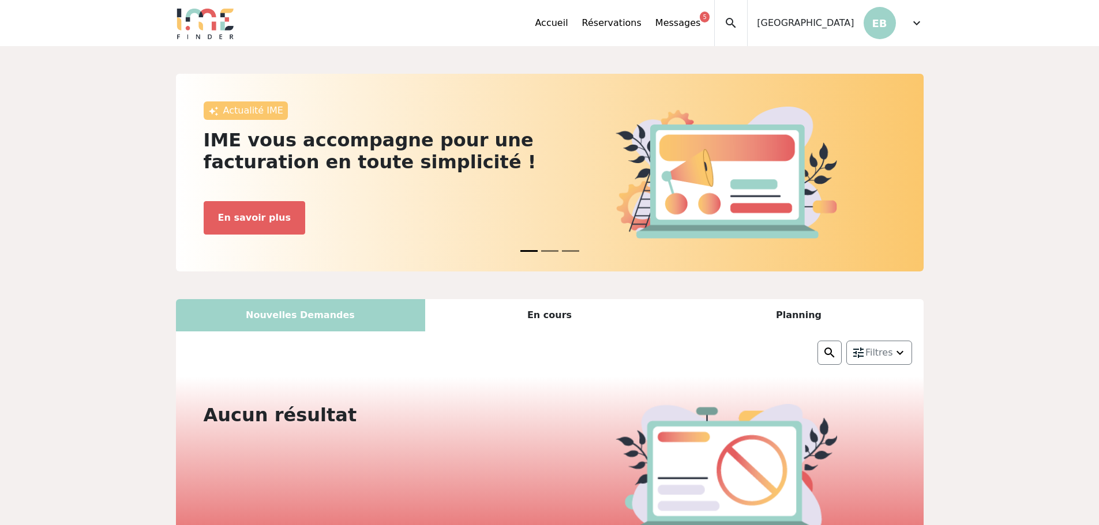
click at [914, 22] on span "expand_more" at bounding box center [917, 23] width 14 height 14
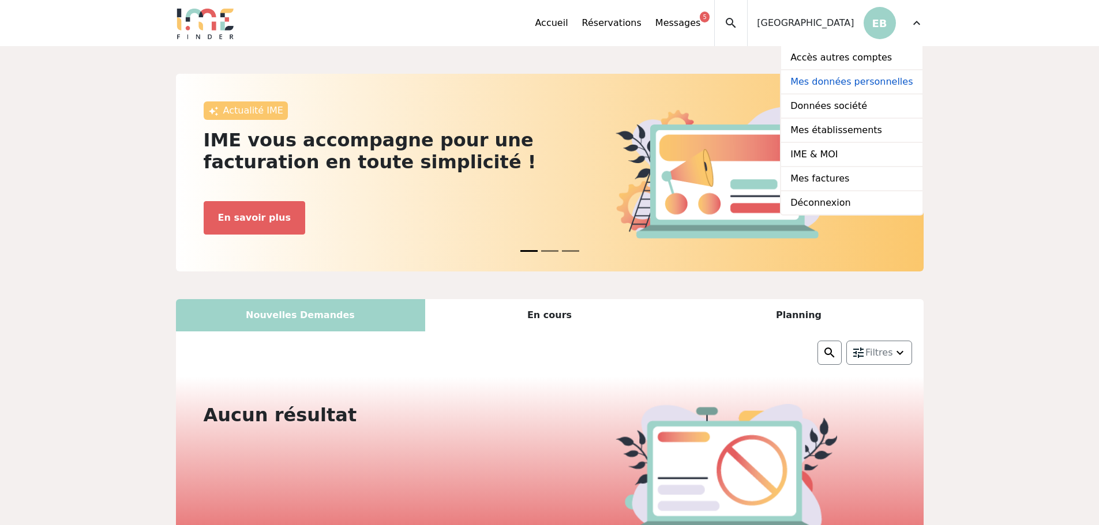
click at [859, 78] on link "Mes données personnelles" at bounding box center [851, 82] width 141 height 24
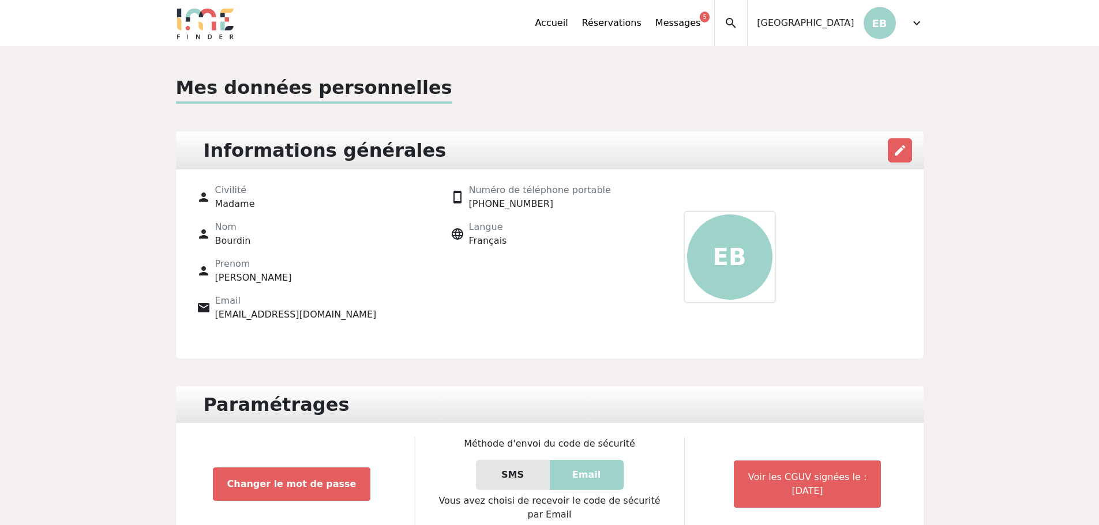
click at [907, 19] on div "Accueil Réservations Messages 5 Accès autres comptes Mes données personnelles D…" at bounding box center [729, 23] width 388 height 46
click at [914, 19] on span "expand_more" at bounding box center [917, 23] width 14 height 14
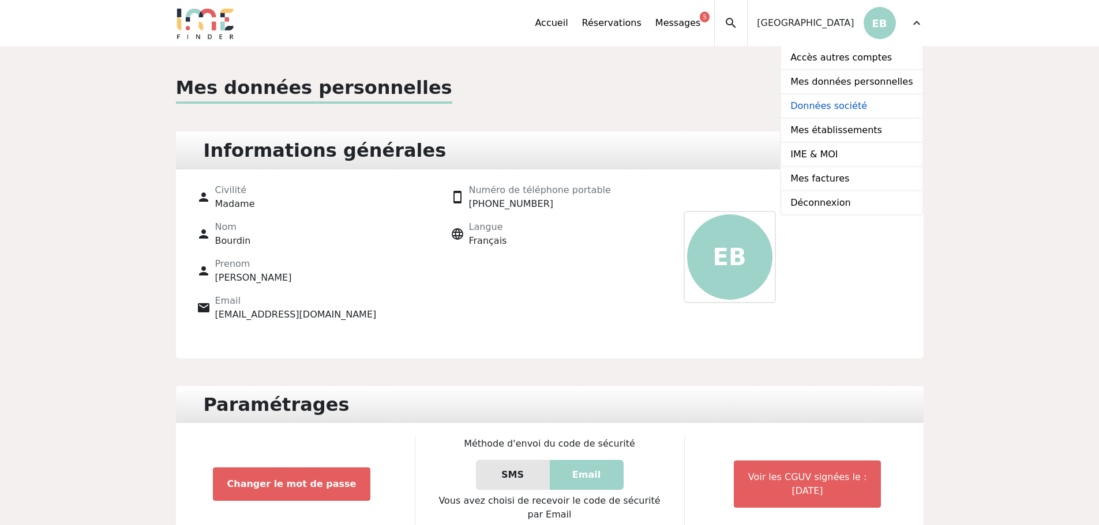
click at [855, 102] on link "Données société" at bounding box center [851, 107] width 141 height 24
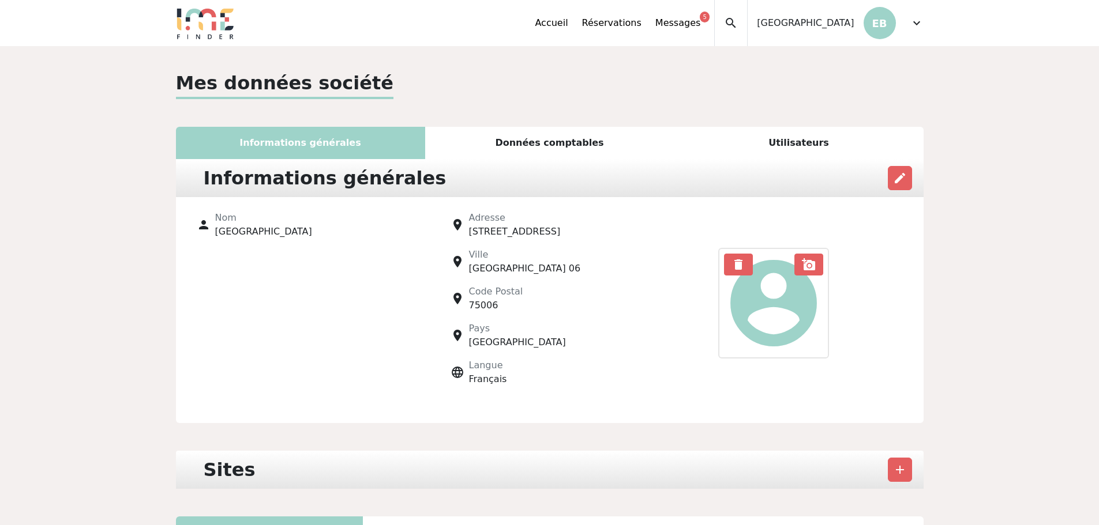
click at [776, 137] on div "Utilisateurs" at bounding box center [798, 143] width 249 height 32
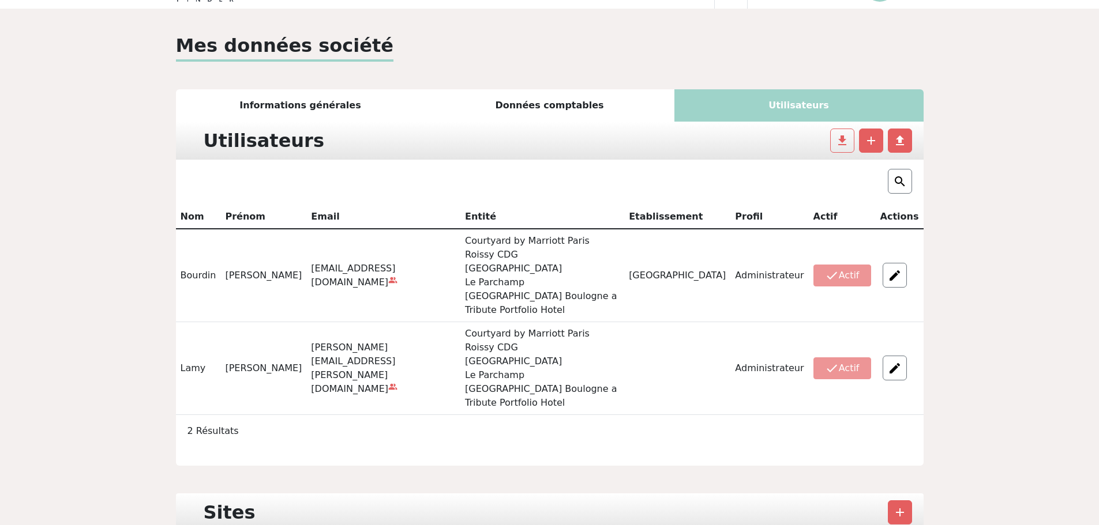
scroll to position [58, 0]
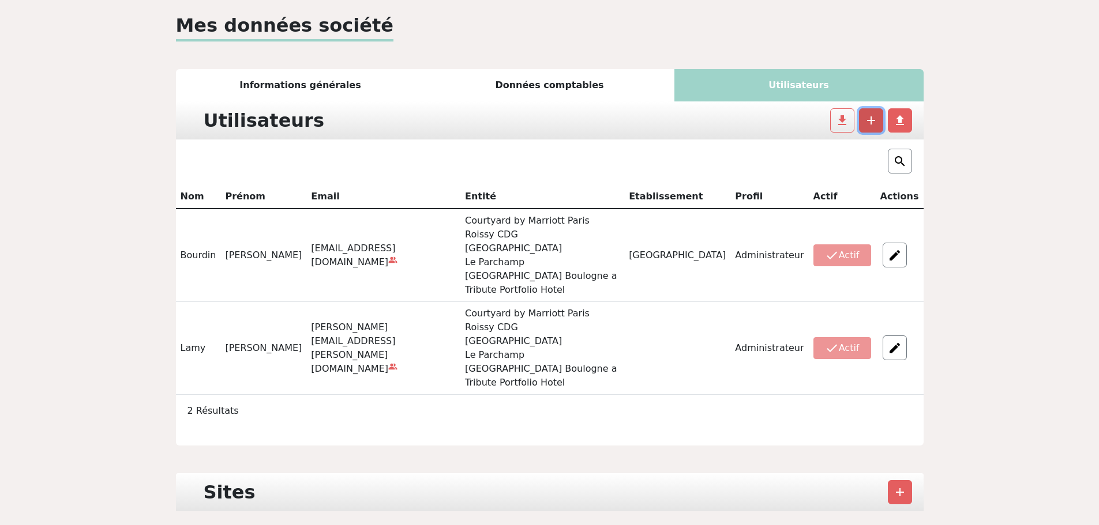
click at [873, 122] on span "add" at bounding box center [871, 121] width 14 height 14
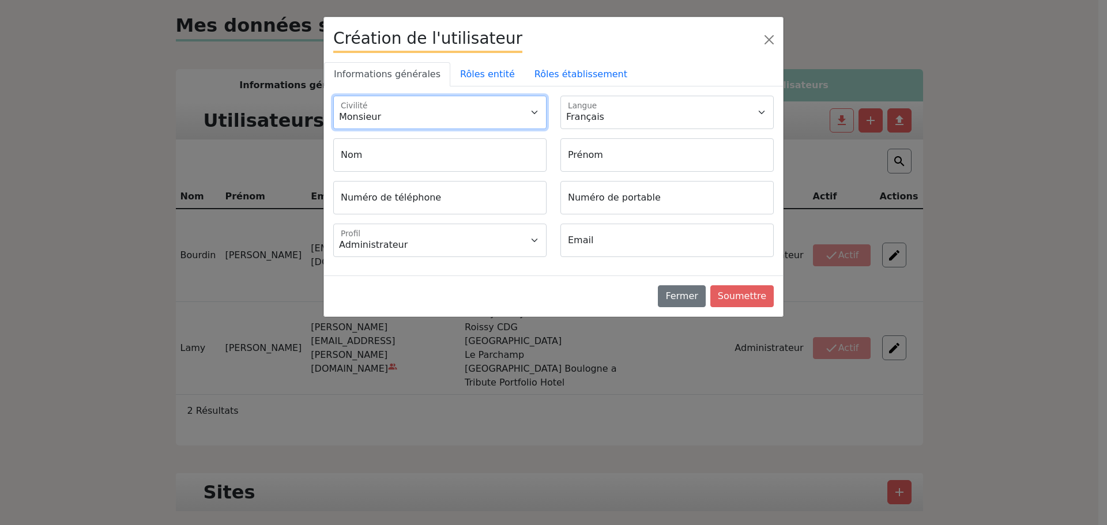
click at [383, 122] on select "Monsieur Madame" at bounding box center [439, 112] width 213 height 33
select select "2"
click at [333, 96] on select "Monsieur Madame" at bounding box center [439, 112] width 213 height 33
click at [383, 155] on input "Nom" at bounding box center [439, 154] width 213 height 33
type input "[PERSON_NAME]"
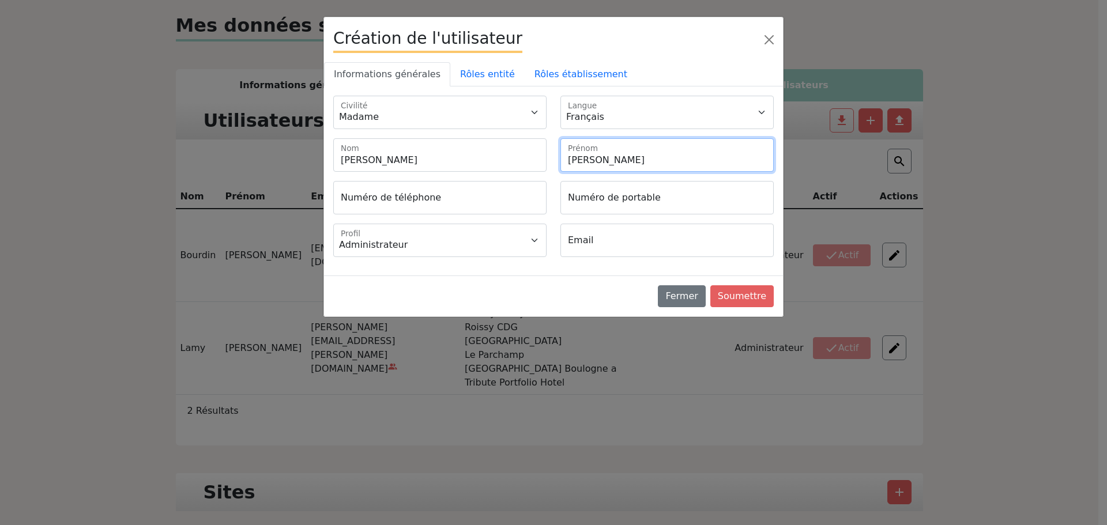
type input "[PERSON_NAME]"
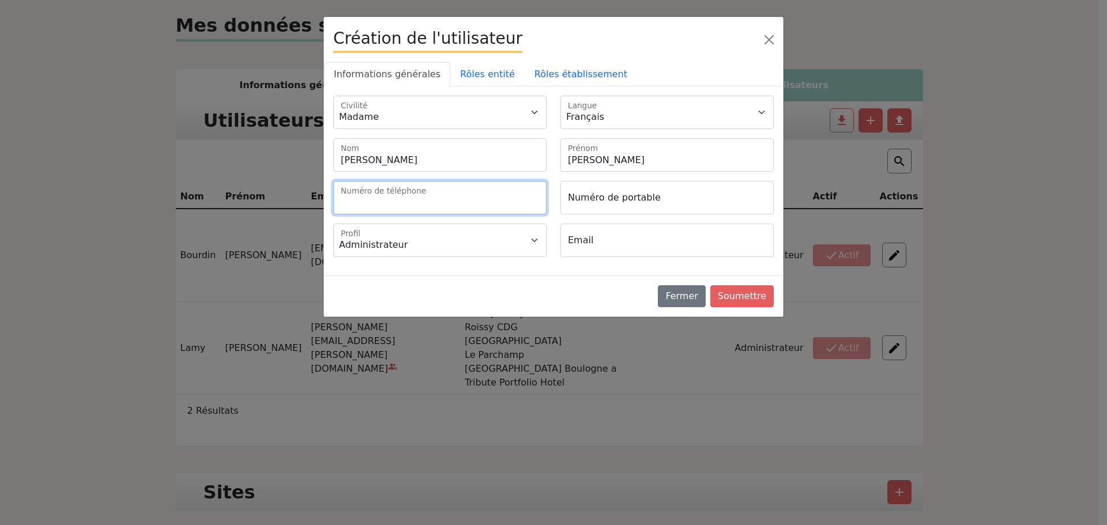
type input "0"
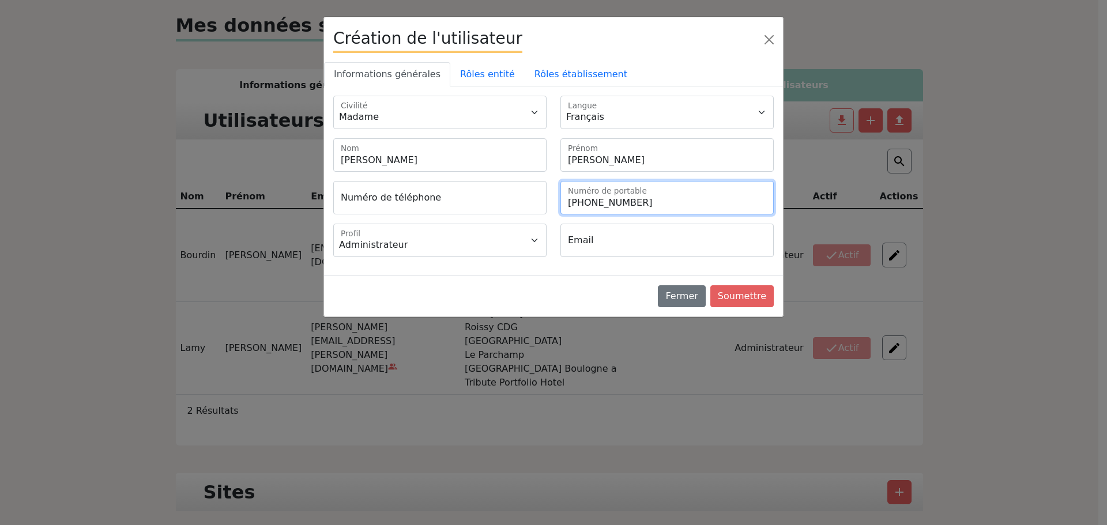
type input "+33660189976"
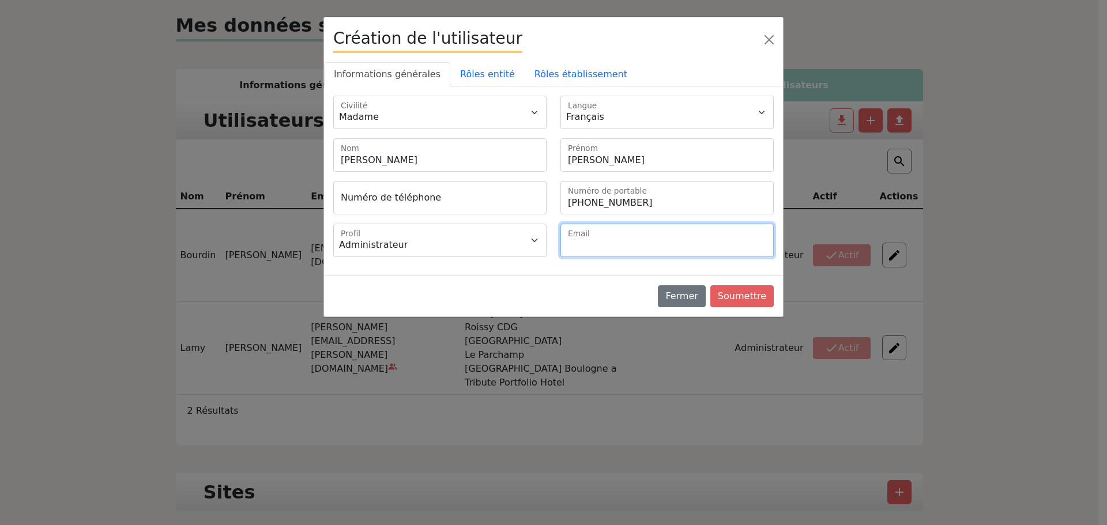
click at [599, 244] on input "Email" at bounding box center [667, 240] width 213 height 33
paste input "Carla.tavella@damedesarts.com"
type input "Carla.tavella@damedesarts.com"
click at [568, 76] on link "Rôles établissement" at bounding box center [581, 74] width 112 height 24
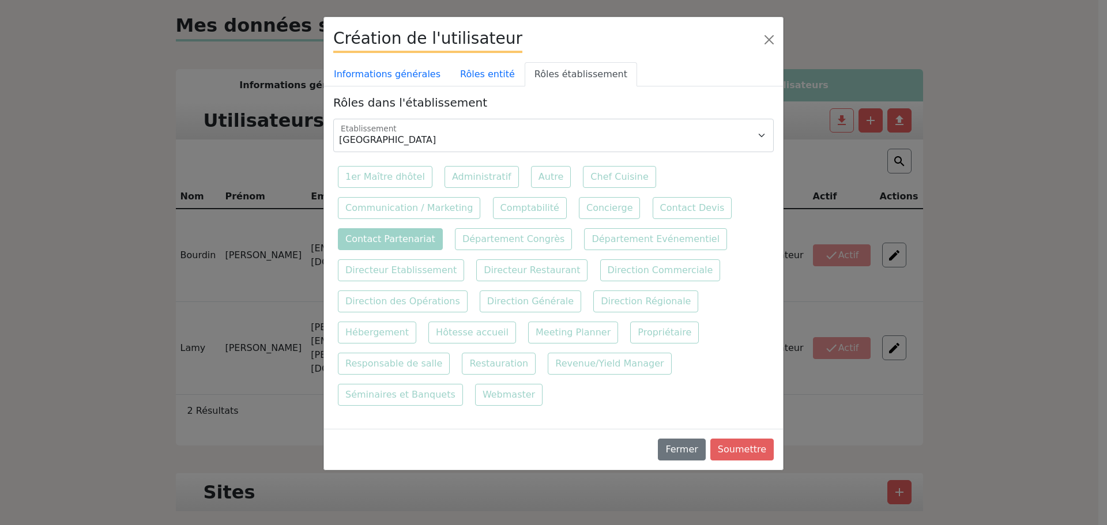
click at [422, 241] on label "Contact Partenariat" at bounding box center [390, 239] width 105 height 22
click at [737, 200] on input "Contact Partenariat" at bounding box center [740, 196] width 7 height 7
checkbox input "true"
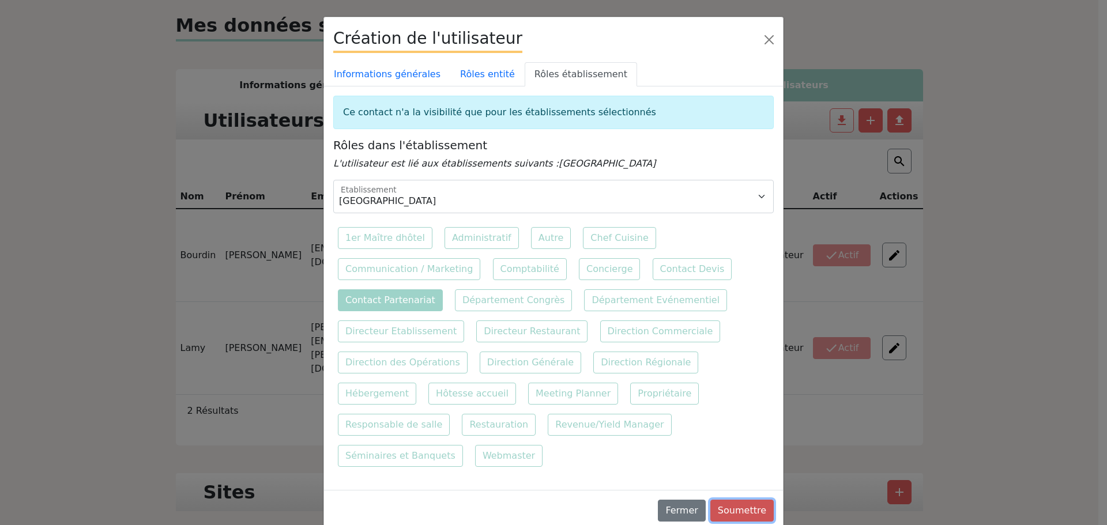
click at [734, 500] on button "Soumettre" at bounding box center [742, 511] width 63 height 22
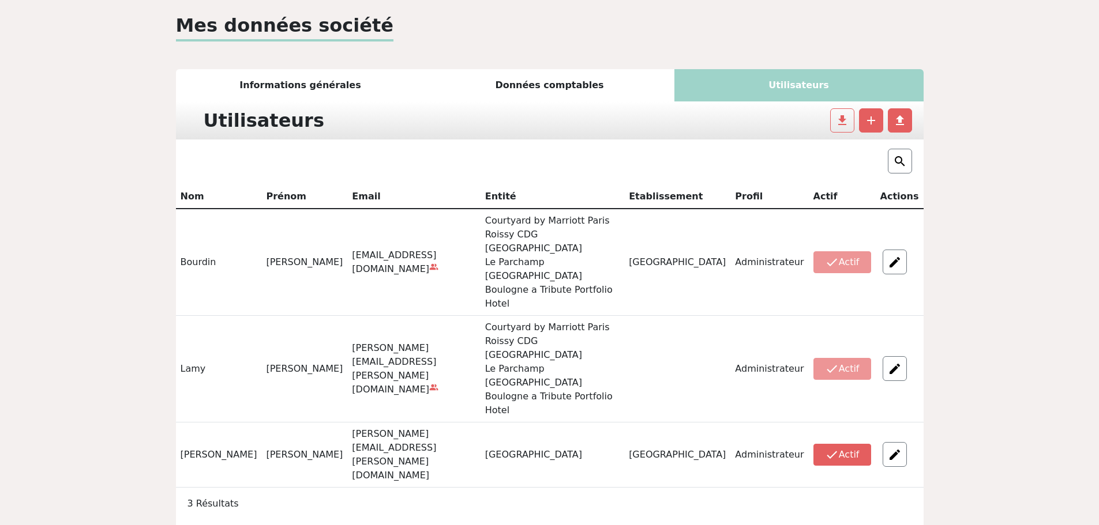
click at [847, 315] on td "check Actif" at bounding box center [842, 368] width 67 height 107
click at [873, 123] on span "add" at bounding box center [871, 121] width 14 height 14
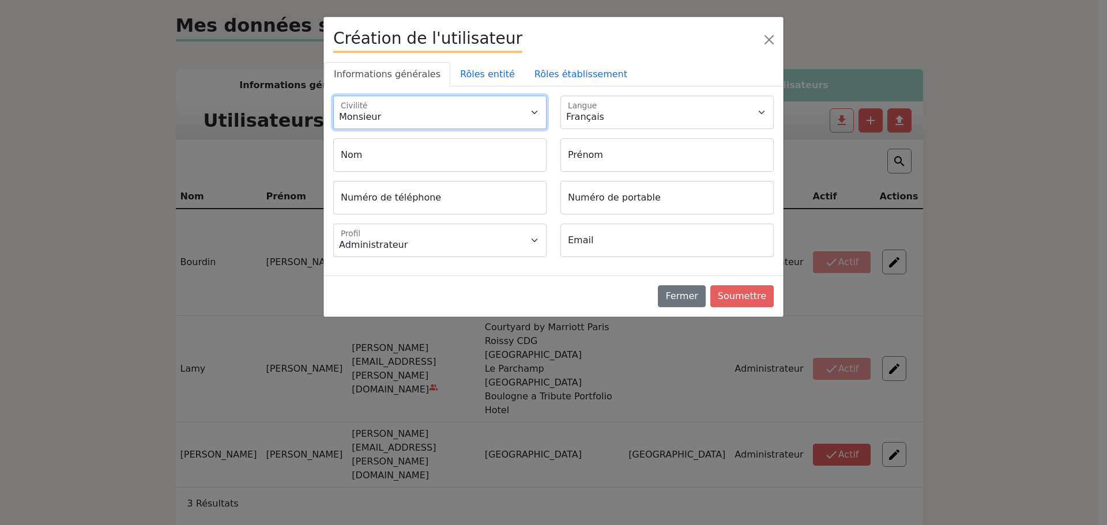
click at [426, 121] on select "Monsieur Madame" at bounding box center [439, 112] width 213 height 33
select select "2"
click at [333, 96] on select "Monsieur Madame" at bounding box center [439, 112] width 213 height 33
click at [403, 161] on input "Nom" at bounding box center [439, 154] width 213 height 33
type input "Tavellla"
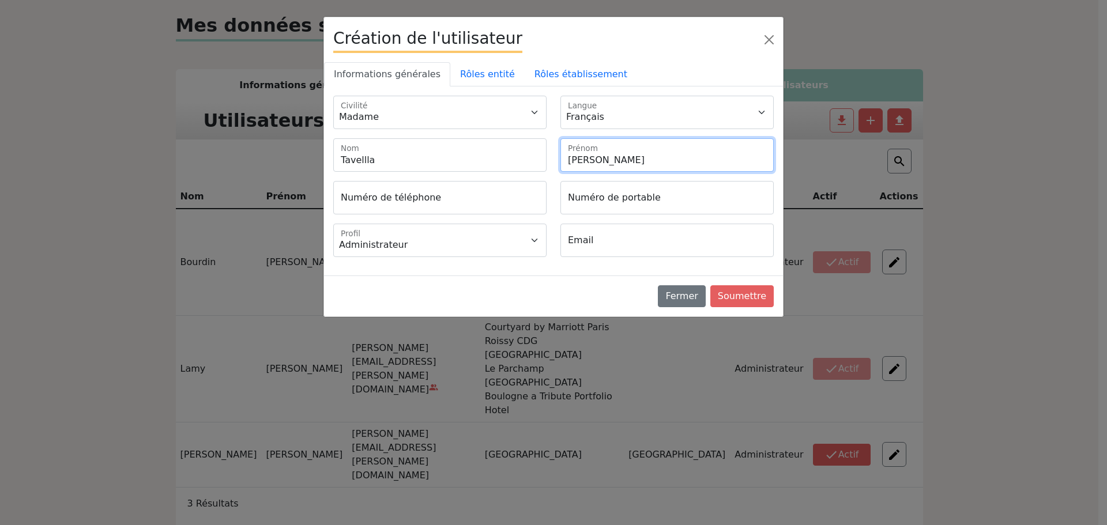
type input "Carla"
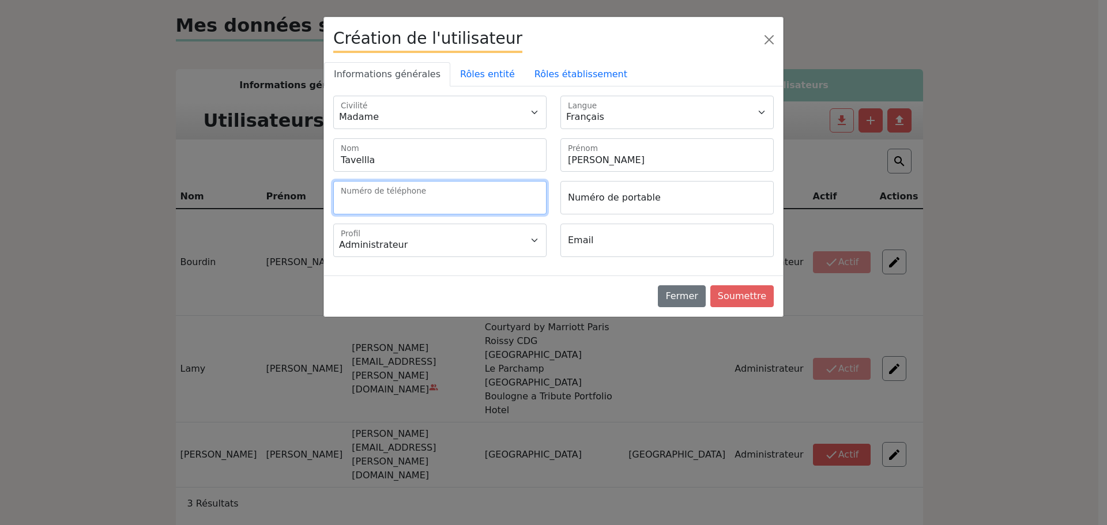
click at [492, 204] on input "Numéro de téléphone" at bounding box center [439, 197] width 213 height 33
paste input "181690065"
type input "+33181690065"
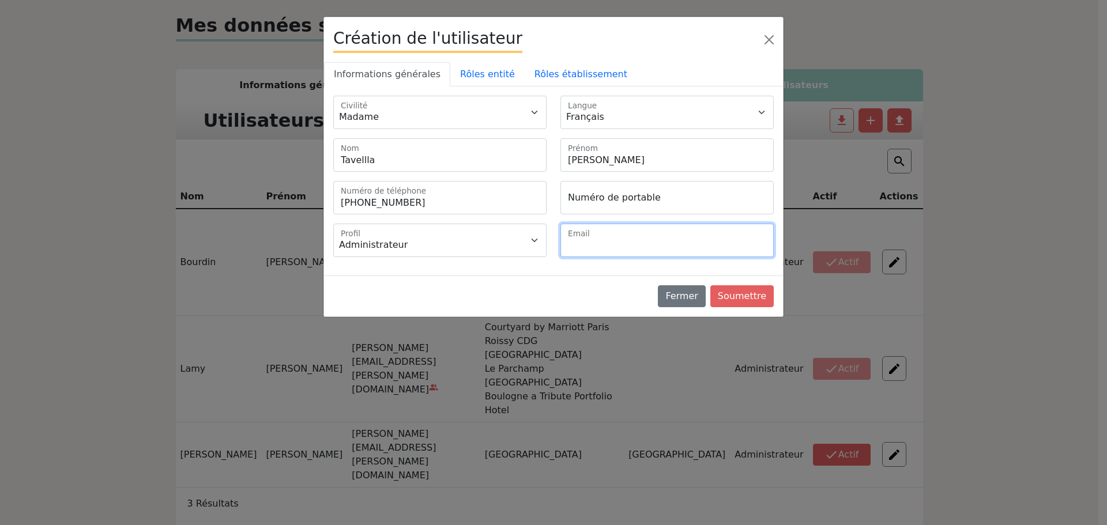
click at [618, 242] on input "Email" at bounding box center [667, 240] width 213 height 33
paste input "sales@damedesarts.com"
type input "sales@damedesarts.com"
click at [559, 75] on link "Rôles établissement" at bounding box center [581, 74] width 112 height 24
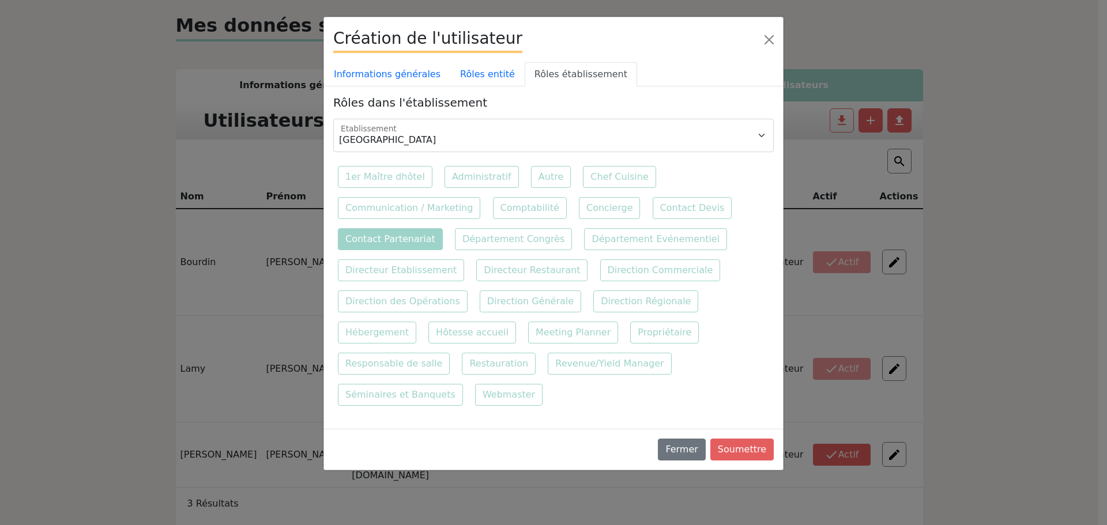
click at [407, 238] on label "Contact Partenariat" at bounding box center [390, 239] width 105 height 22
click at [737, 200] on input "Contact Partenariat" at bounding box center [740, 196] width 7 height 7
checkbox input "true"
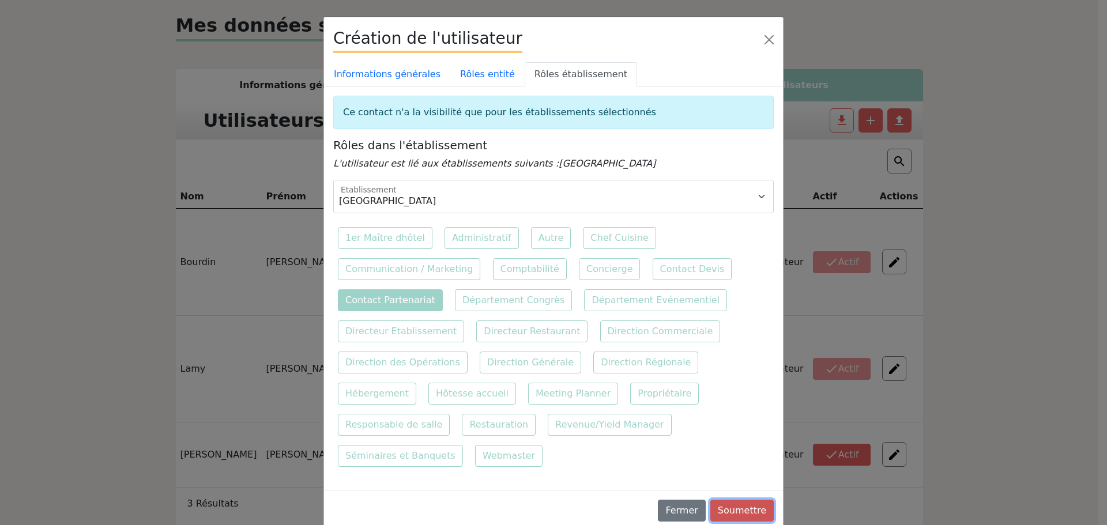
click at [742, 500] on button "Soumettre" at bounding box center [742, 511] width 63 height 22
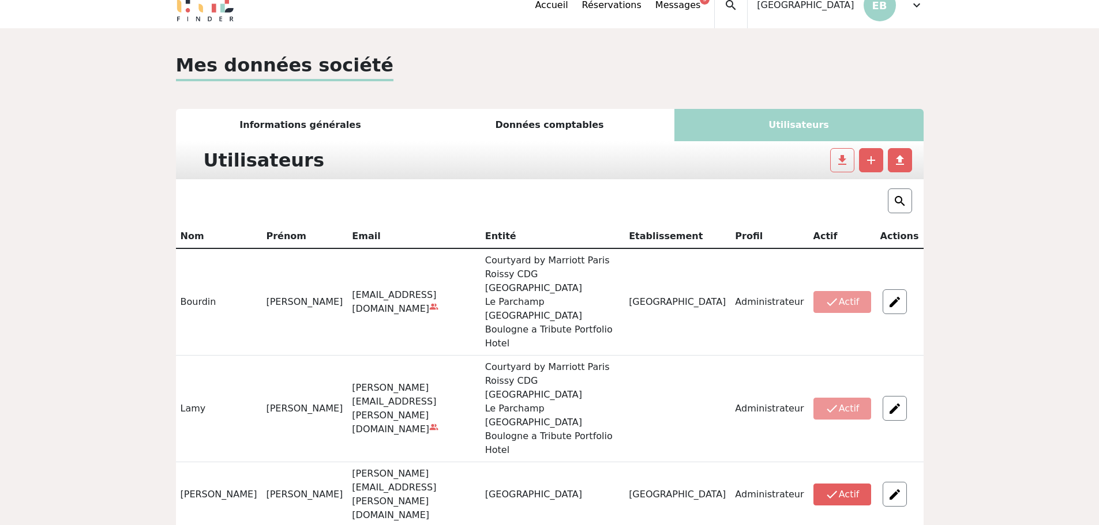
scroll to position [0, 0]
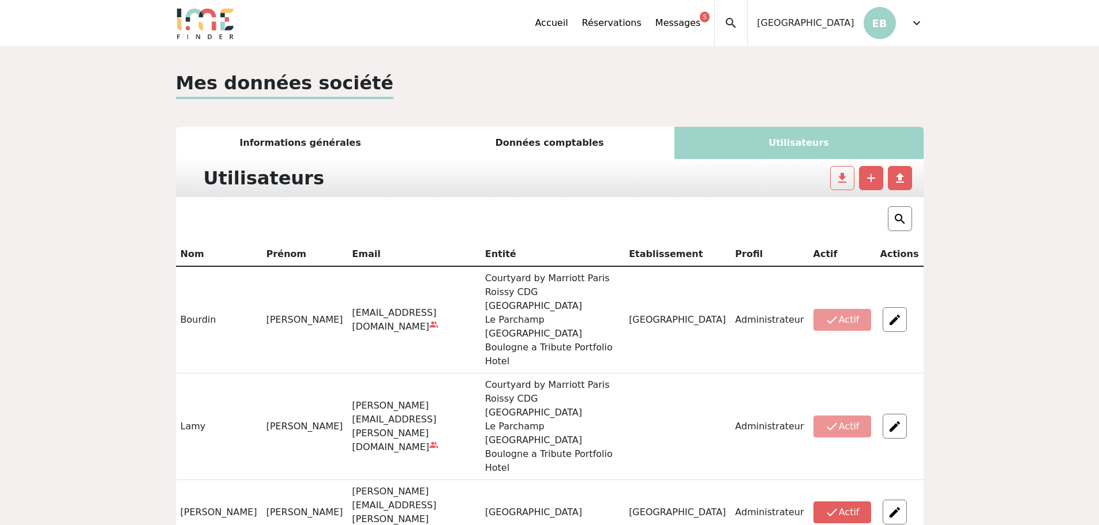
click at [925, 20] on div "expand_less Accueil Réservations Messages 5 Accès autres comptes Mes données pe…" at bounding box center [549, 23] width 761 height 46
click at [918, 25] on span "expand_more" at bounding box center [917, 23] width 14 height 14
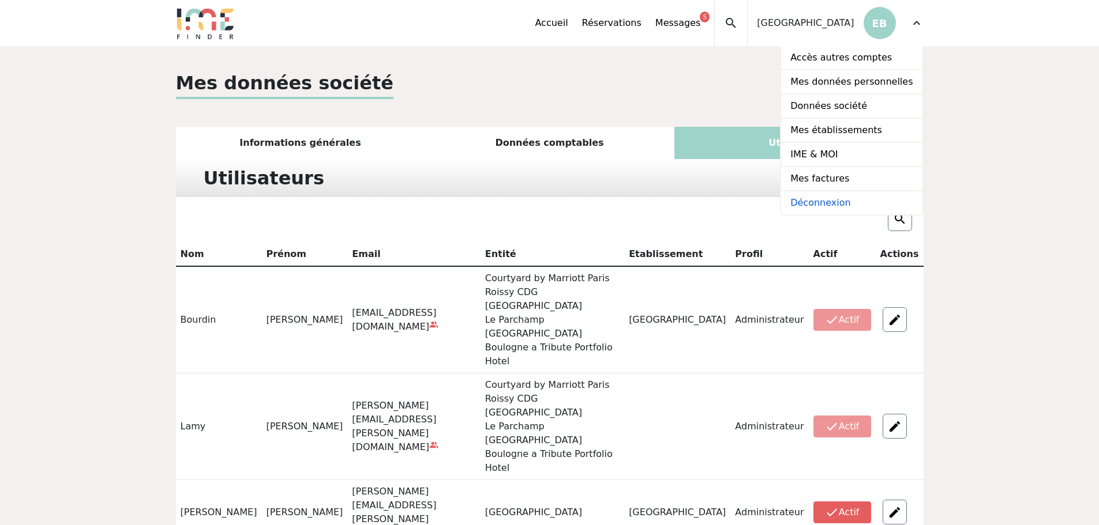
click at [839, 201] on link "Déconnexion" at bounding box center [851, 202] width 141 height 23
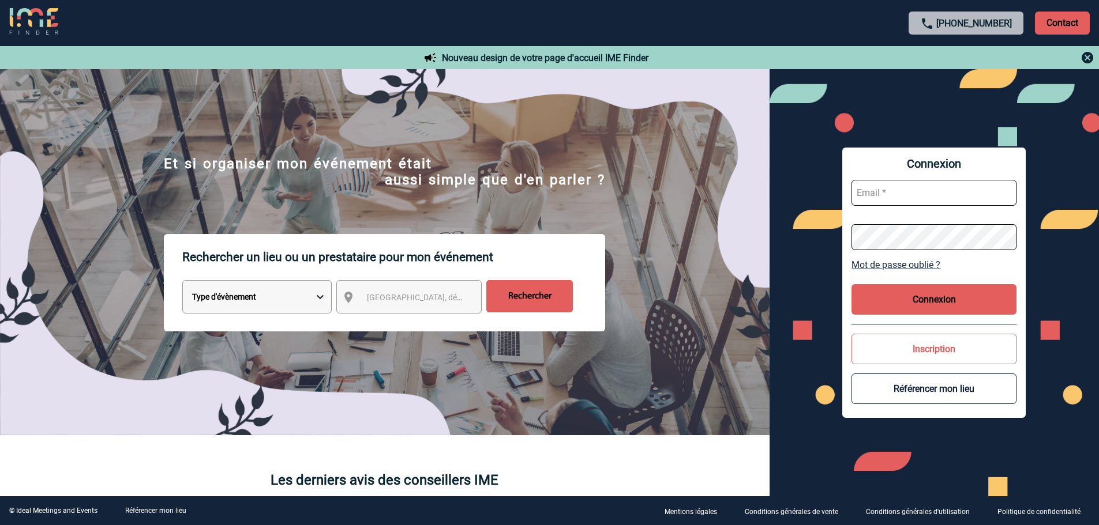
type input "[EMAIL_ADDRESS][DOMAIN_NAME]"
click at [937, 302] on button "Connexion" at bounding box center [933, 299] width 165 height 31
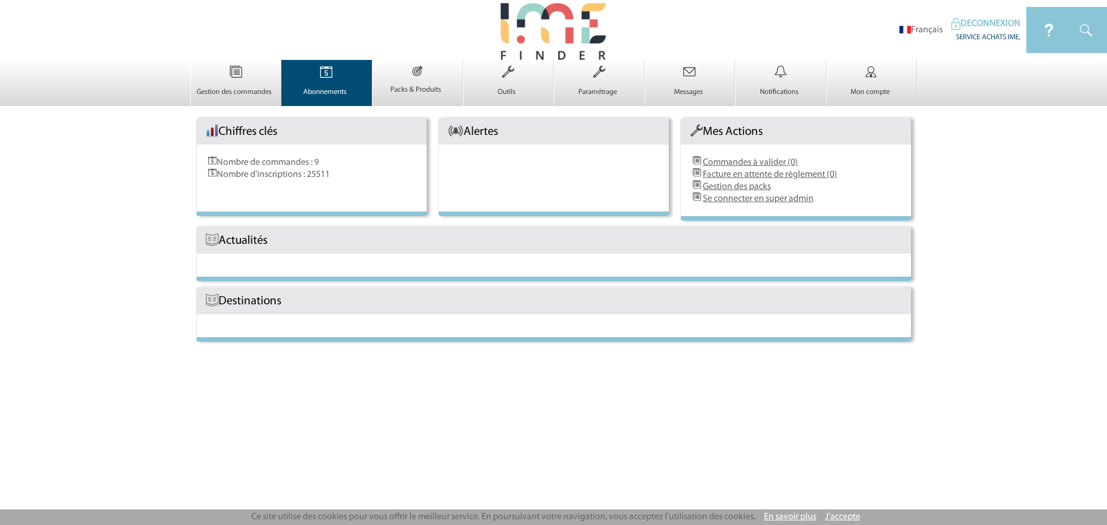
click at [329, 78] on img at bounding box center [326, 72] width 47 height 24
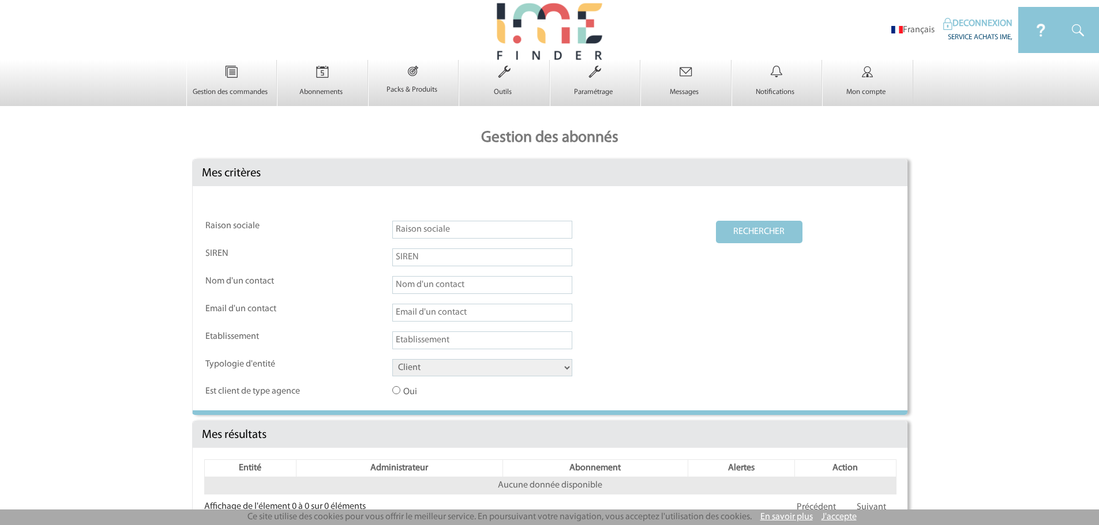
click at [430, 231] on input "text" at bounding box center [482, 230] width 180 height 18
type input "le parchamp"
click at [495, 375] on select "Client Fournisseur Agence Promoteur Genius Backoffice" at bounding box center [482, 367] width 180 height 17
click at [392, 360] on select "Client Fournisseur Agence Promoteur Genius Backoffice" at bounding box center [482, 367] width 180 height 17
select select "FOURNISSEUR"
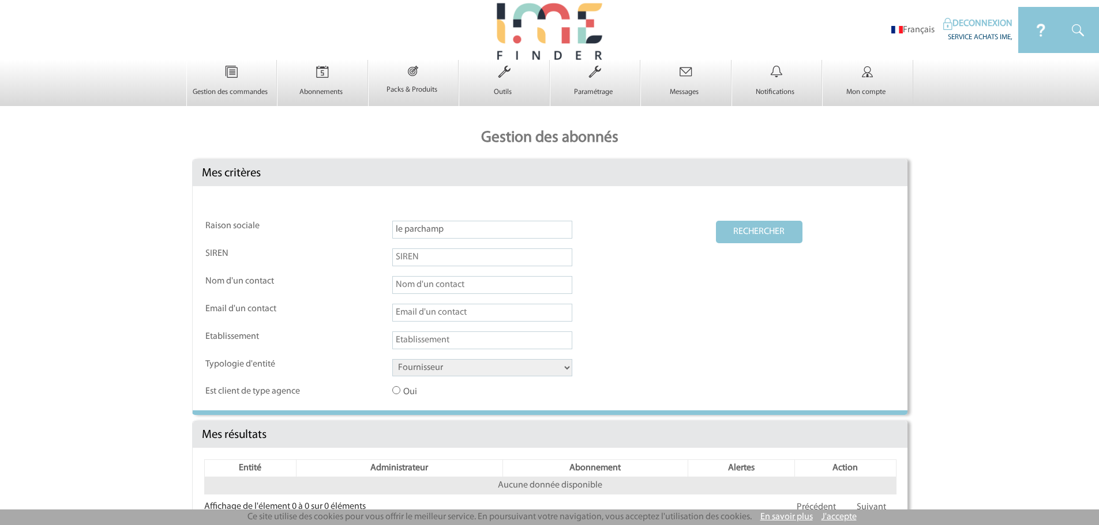
click at [731, 234] on button "RECHERCHER" at bounding box center [759, 232] width 87 height 22
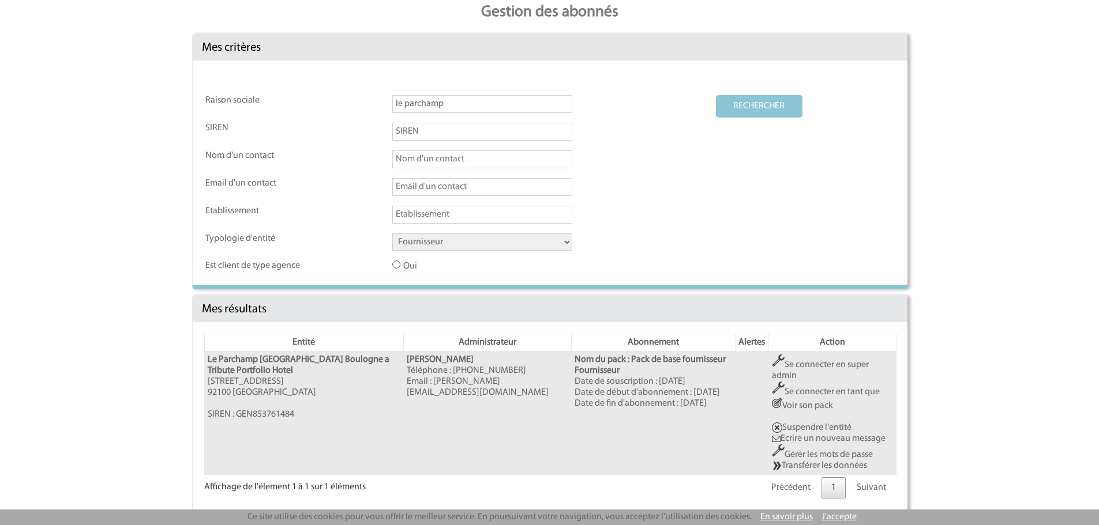
scroll to position [131, 0]
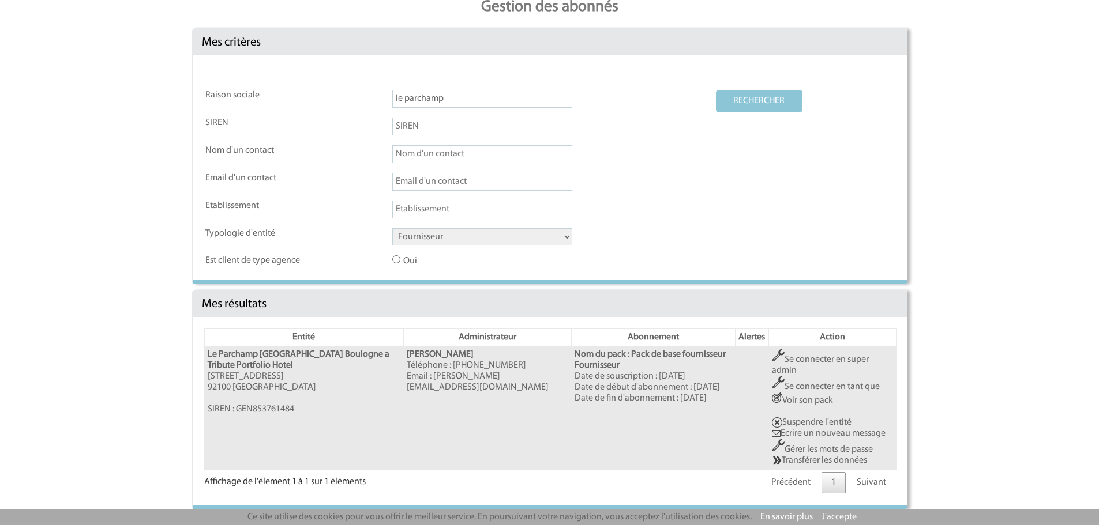
click at [822, 357] on link "Se connecter en super admin" at bounding box center [820, 365] width 97 height 20
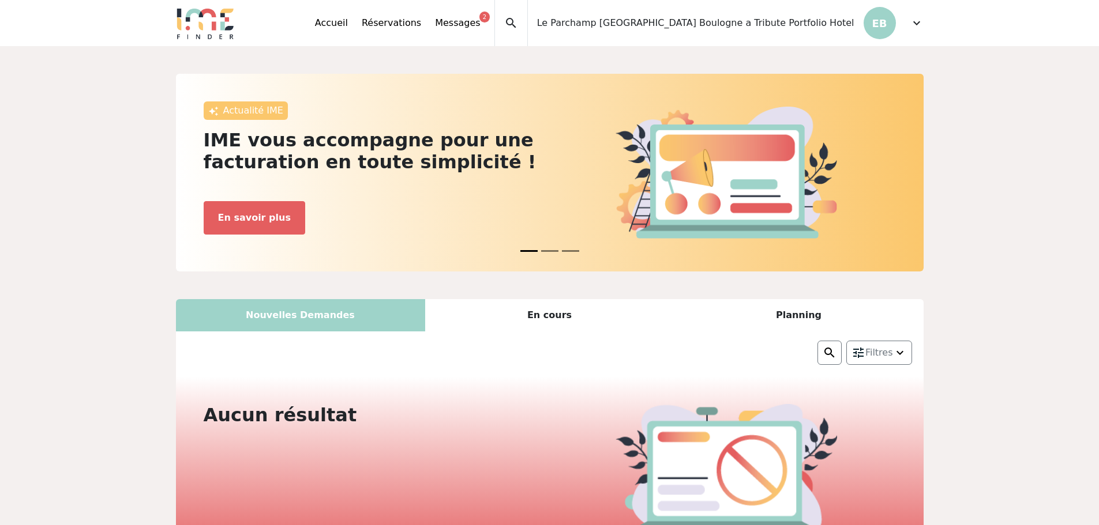
click at [910, 32] on div "expand_more" at bounding box center [917, 23] width 14 height 46
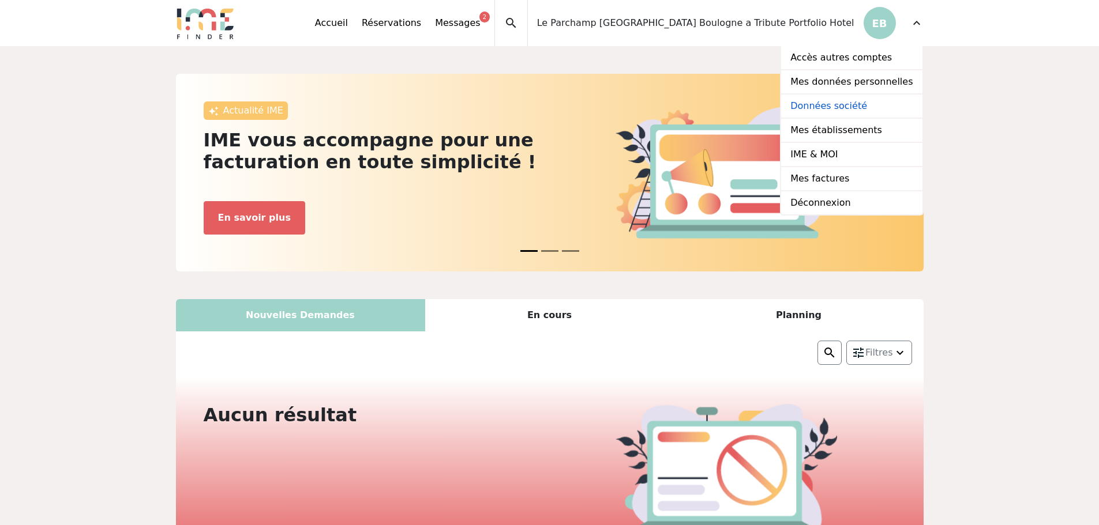
click at [867, 106] on link "Données société" at bounding box center [851, 107] width 141 height 24
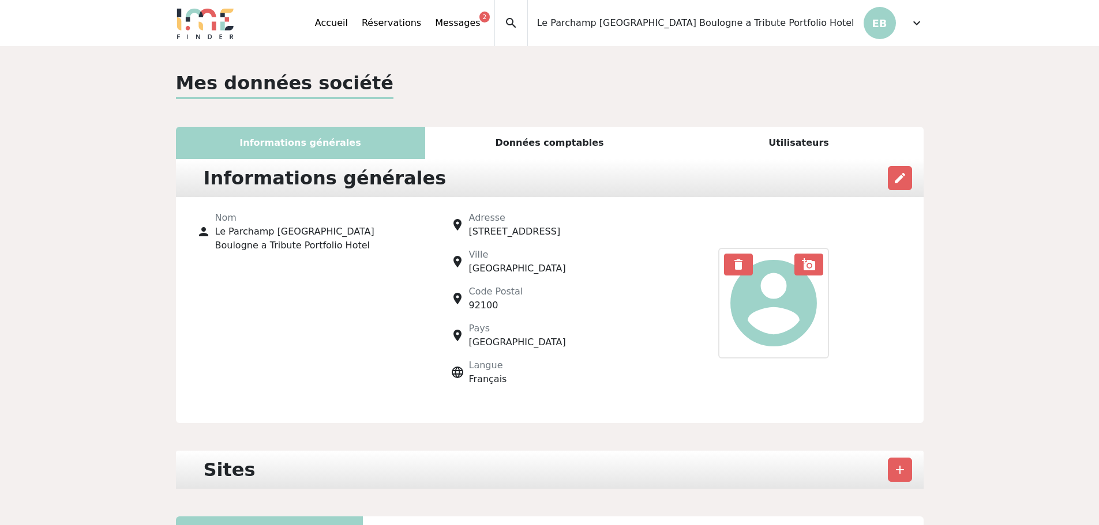
click at [767, 146] on div "Utilisateurs" at bounding box center [798, 143] width 249 height 32
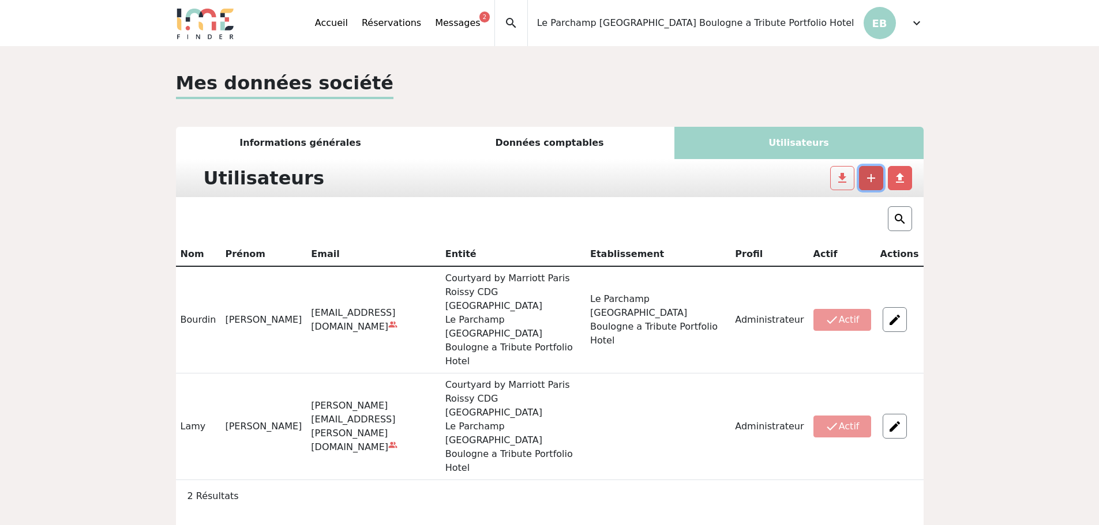
click at [876, 182] on span "add" at bounding box center [871, 178] width 14 height 14
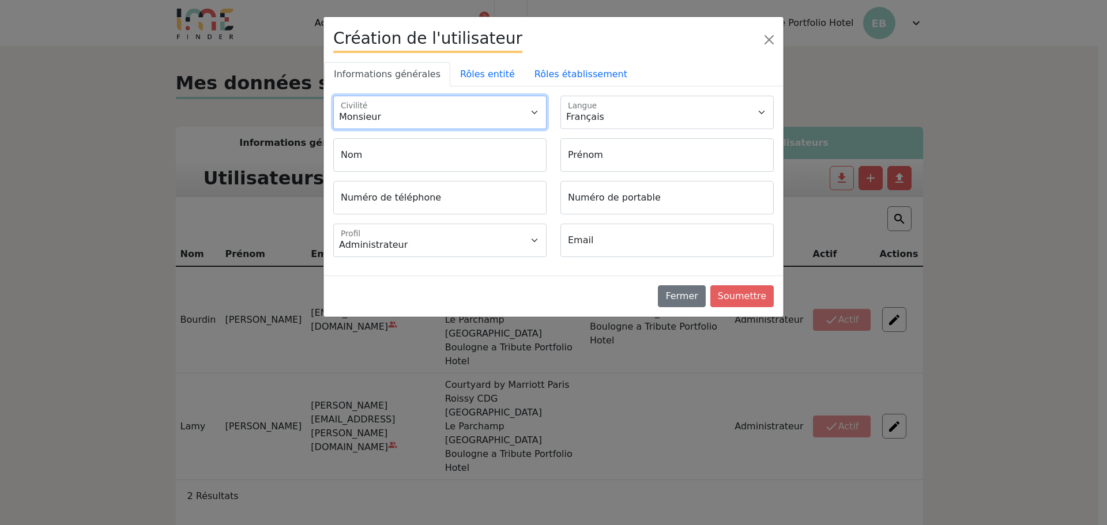
click at [389, 117] on select "Monsieur Madame" at bounding box center [439, 112] width 213 height 33
click at [333, 96] on select "Monsieur Madame" at bounding box center [439, 112] width 213 height 33
click at [390, 109] on select "Monsieur Madame" at bounding box center [439, 112] width 213 height 33
select select "1"
click at [333, 96] on select "Monsieur Madame" at bounding box center [439, 112] width 213 height 33
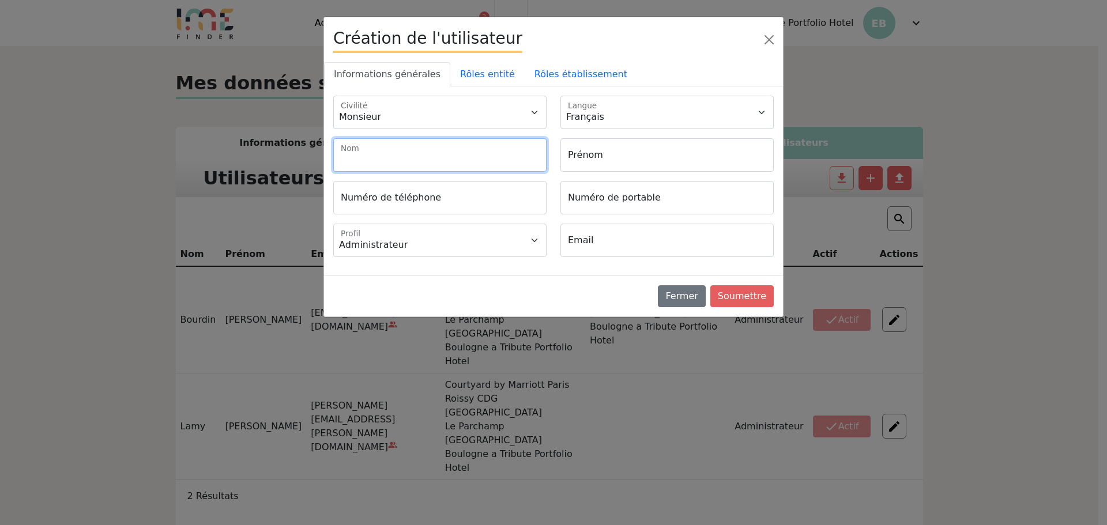
click at [385, 156] on input "Nom" at bounding box center [439, 154] width 213 height 33
paste input "Wery"
type input "Wery"
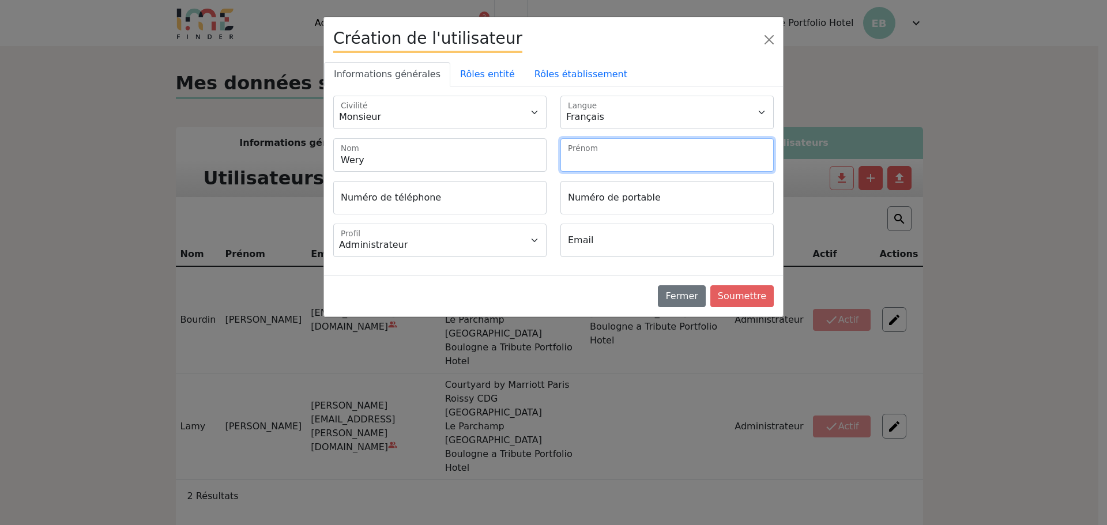
drag, startPoint x: 613, startPoint y: 159, endPoint x: 562, endPoint y: 174, distance: 53.1
click at [613, 159] on input "Prénom" at bounding box center [667, 154] width 213 height 33
paste input "- [PERSON_NAME]"
type input "- [PERSON_NAME]"
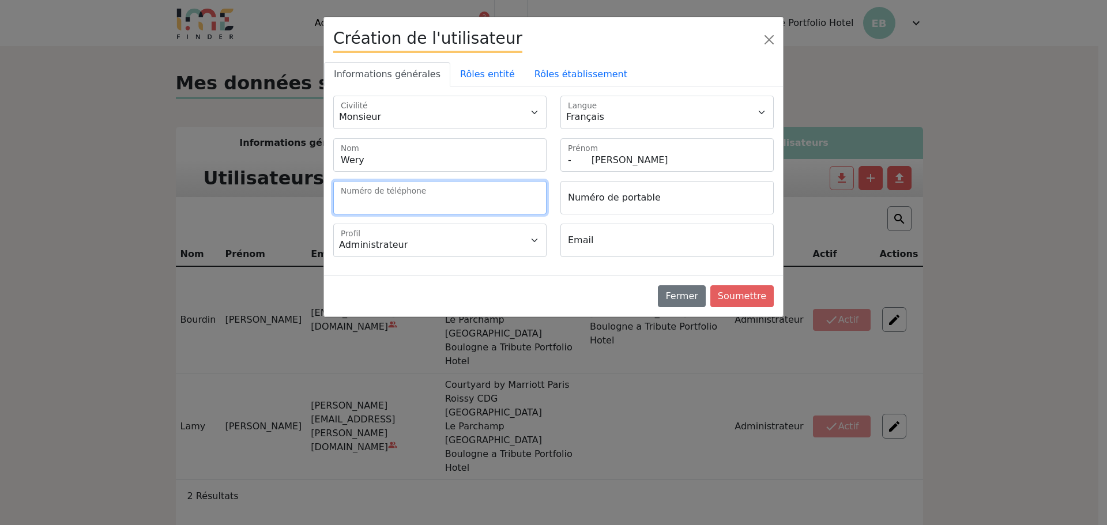
drag, startPoint x: 486, startPoint y: 208, endPoint x: 477, endPoint y: 208, distance: 8.7
click at [486, 208] on input "Numéro de téléphone" at bounding box center [439, 197] width 213 height 33
paste input "330760981184"
type input "[PHONE_NUMBER]"
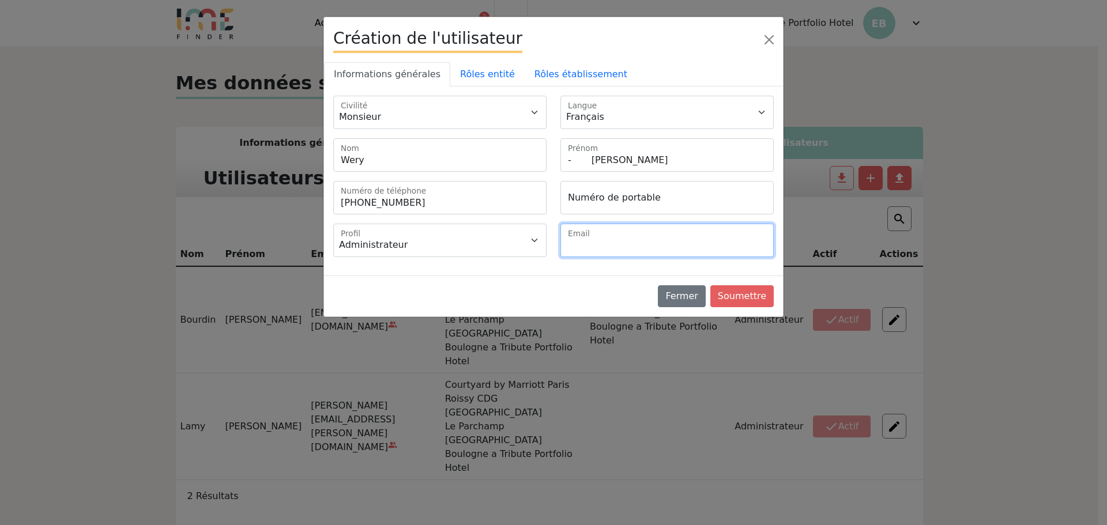
click at [623, 249] on input "Email" at bounding box center [667, 240] width 213 height 33
paste input "- [EMAIL_ADDRESS][DOMAIN_NAME]"
type input "- [EMAIL_ADDRESS][DOMAIN_NAME]"
click at [581, 72] on link "Rôles établissement" at bounding box center [581, 74] width 112 height 24
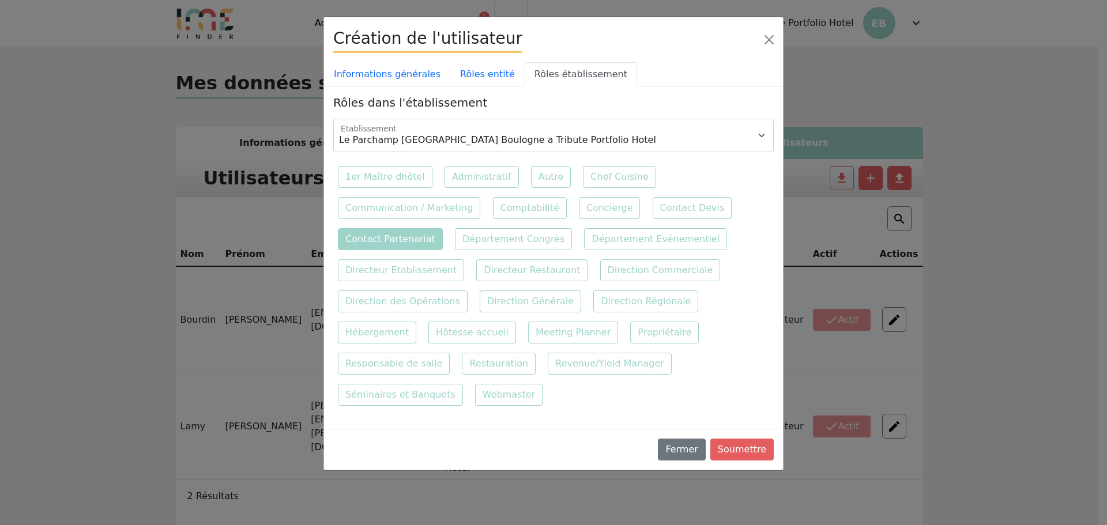
click at [415, 239] on label "Contact Partenariat" at bounding box center [390, 239] width 105 height 22
click at [737, 200] on input "Contact Partenariat" at bounding box center [740, 196] width 7 height 7
checkbox input "true"
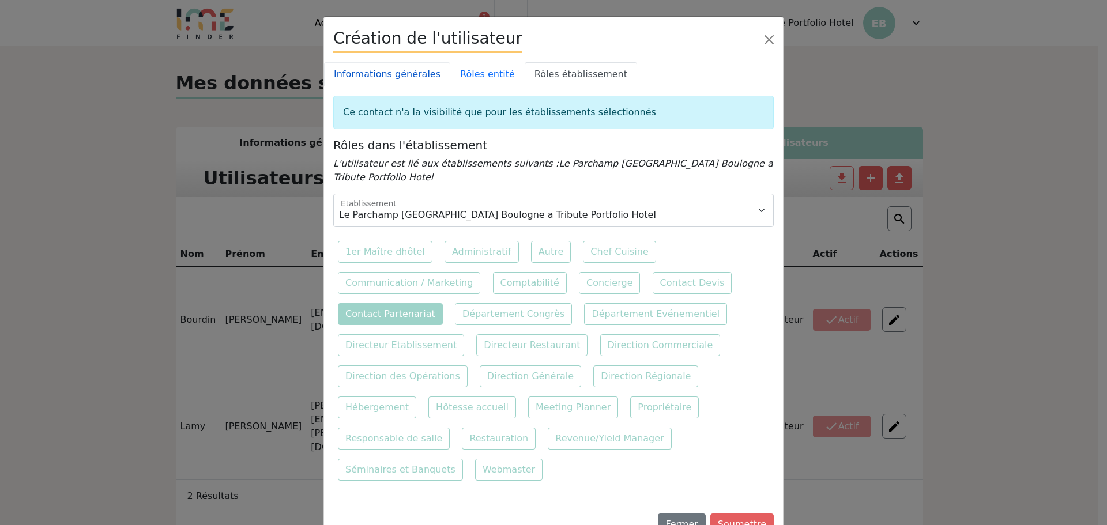
click at [389, 72] on link "Informations générales" at bounding box center [387, 74] width 126 height 24
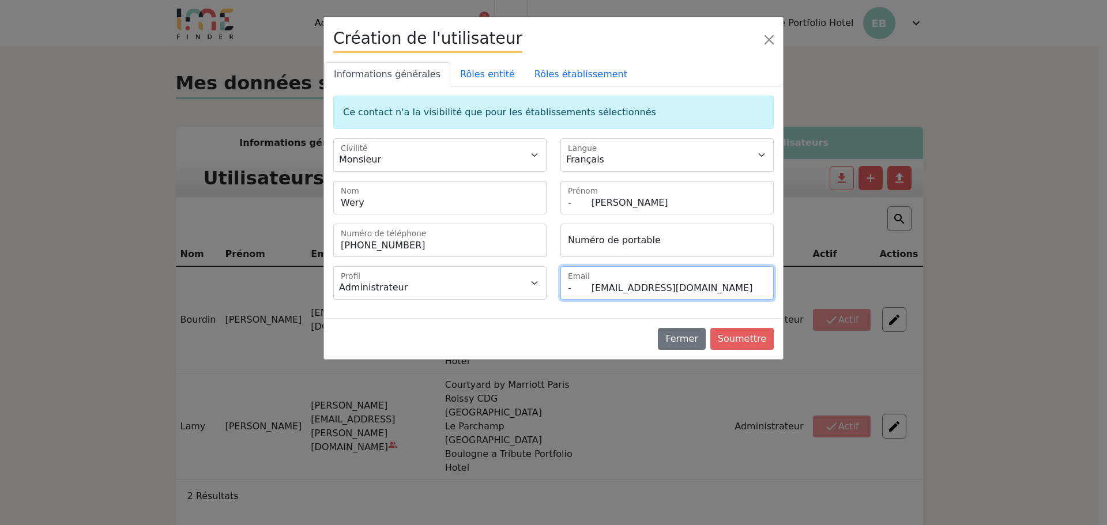
click at [589, 288] on input "- [EMAIL_ADDRESS][DOMAIN_NAME]" at bounding box center [667, 282] width 213 height 33
type input "[EMAIL_ADDRESS][DOMAIN_NAME]"
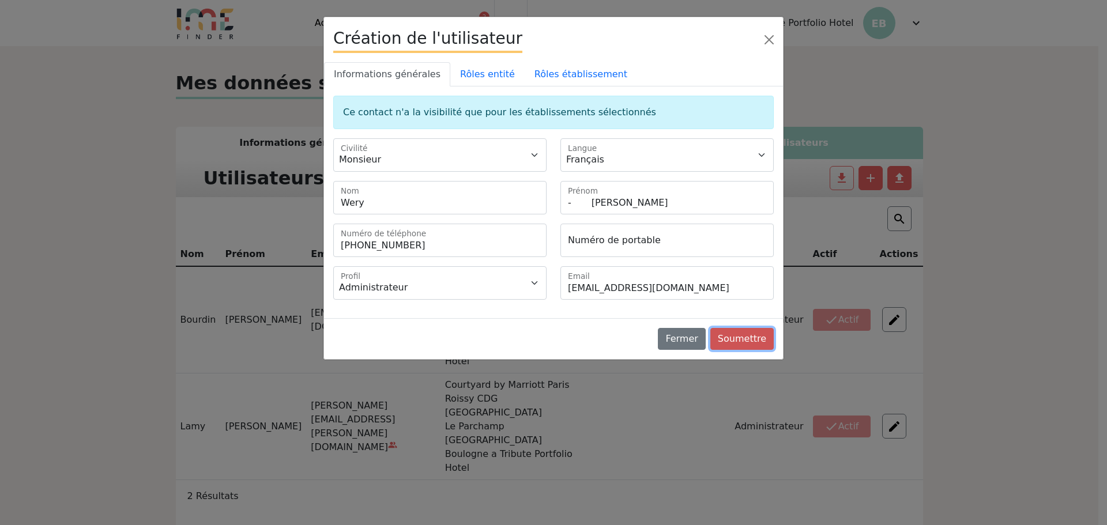
click at [744, 341] on button "Soumettre" at bounding box center [742, 339] width 63 height 22
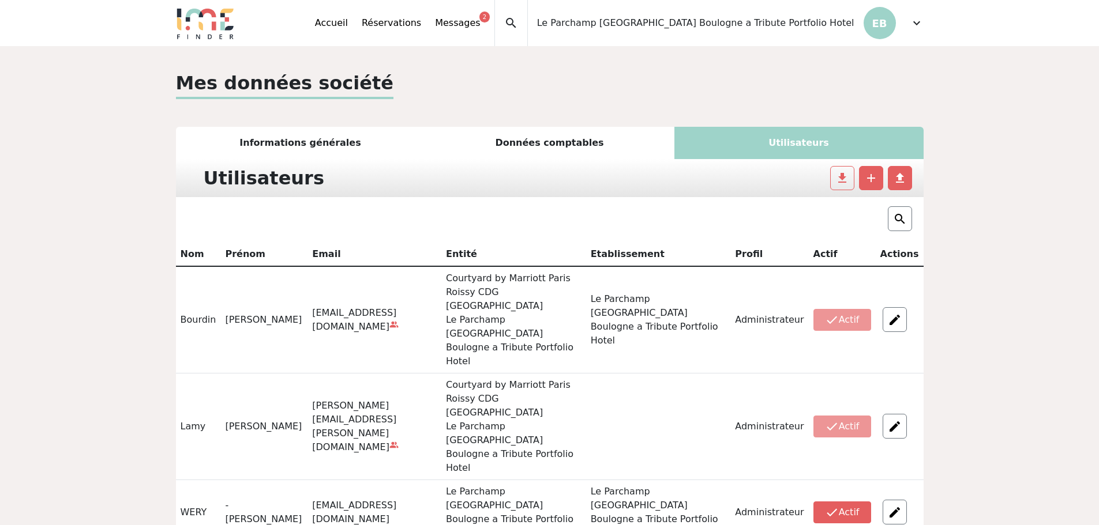
click at [911, 32] on div "expand_more" at bounding box center [917, 23] width 14 height 46
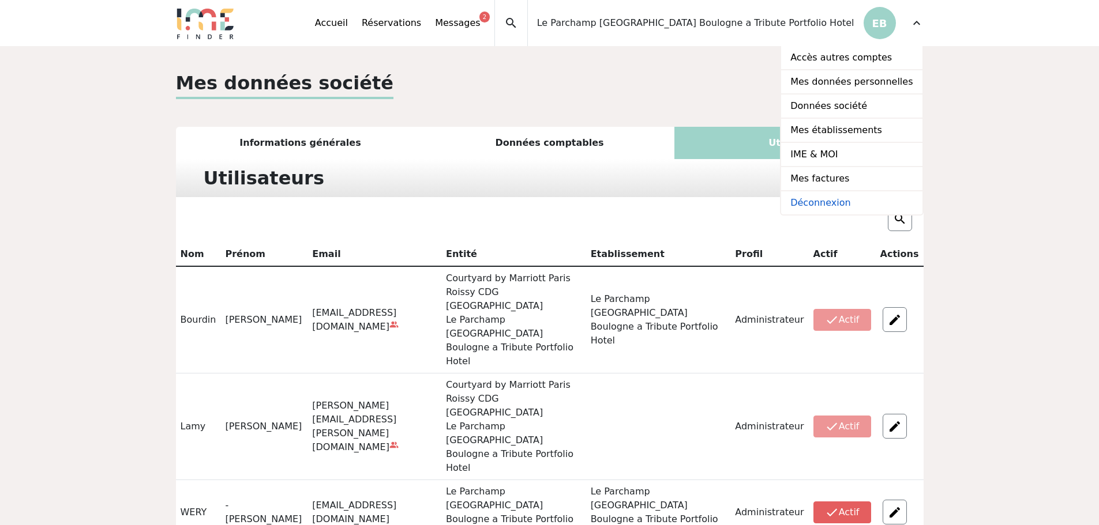
click at [819, 200] on link "Déconnexion" at bounding box center [851, 202] width 141 height 23
